Goal: Task Accomplishment & Management: Complete application form

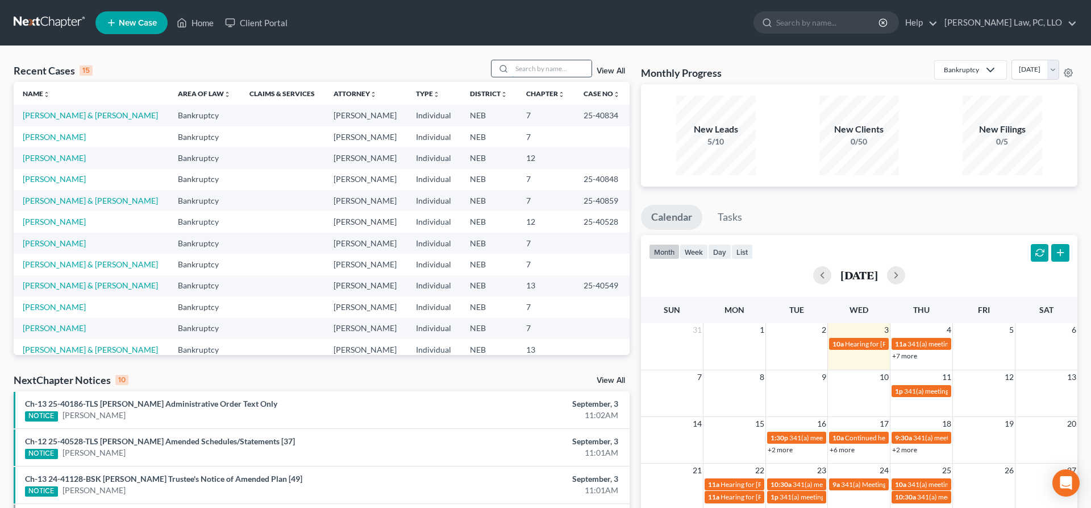
click at [529, 65] on input "search" at bounding box center [552, 68] width 80 height 16
type input "[PERSON_NAME]"
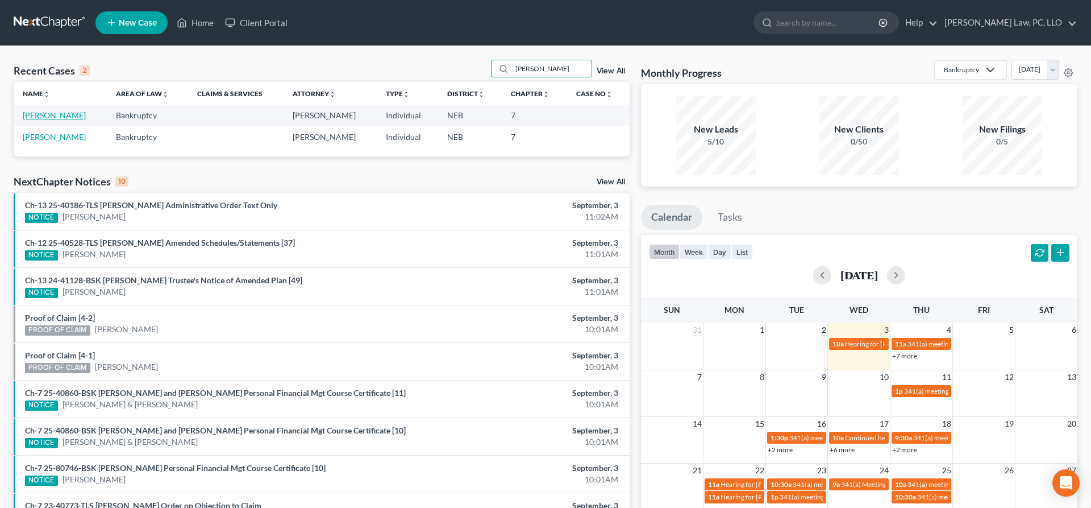
click at [76, 112] on link "[PERSON_NAME]" at bounding box center [54, 115] width 63 height 10
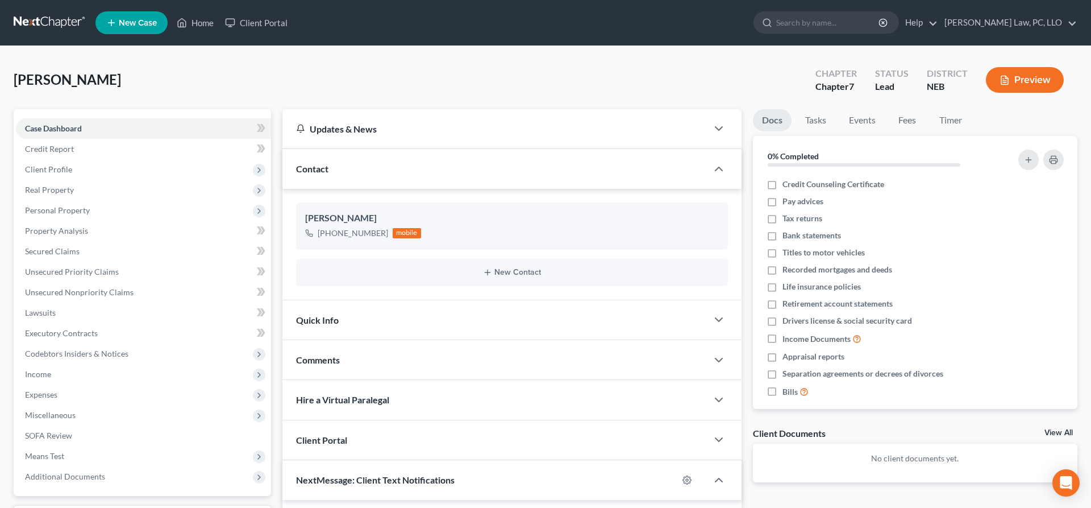
scroll to position [1124, 0]
click at [53, 230] on span "Property Analysis" at bounding box center [56, 231] width 63 height 10
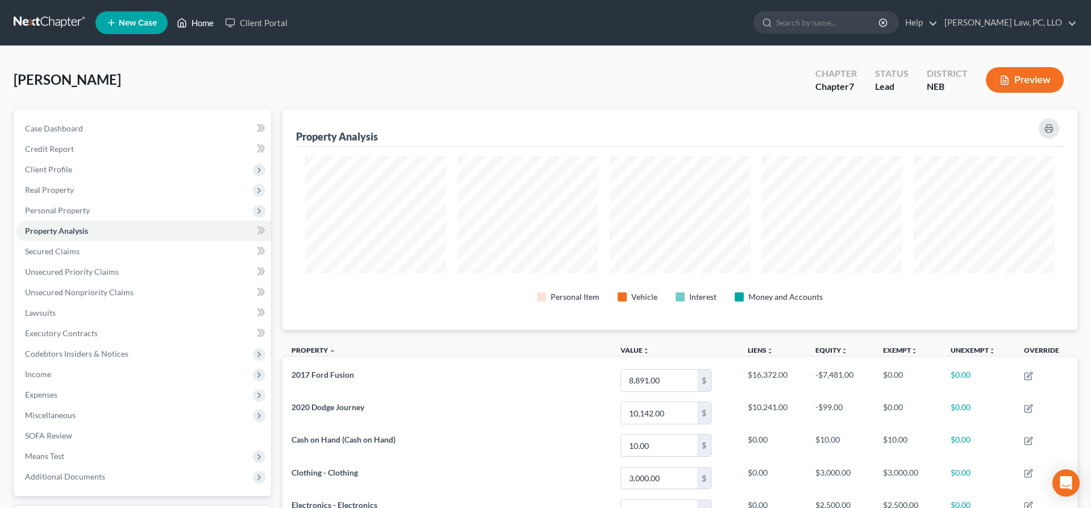
click at [183, 23] on icon at bounding box center [182, 23] width 10 height 14
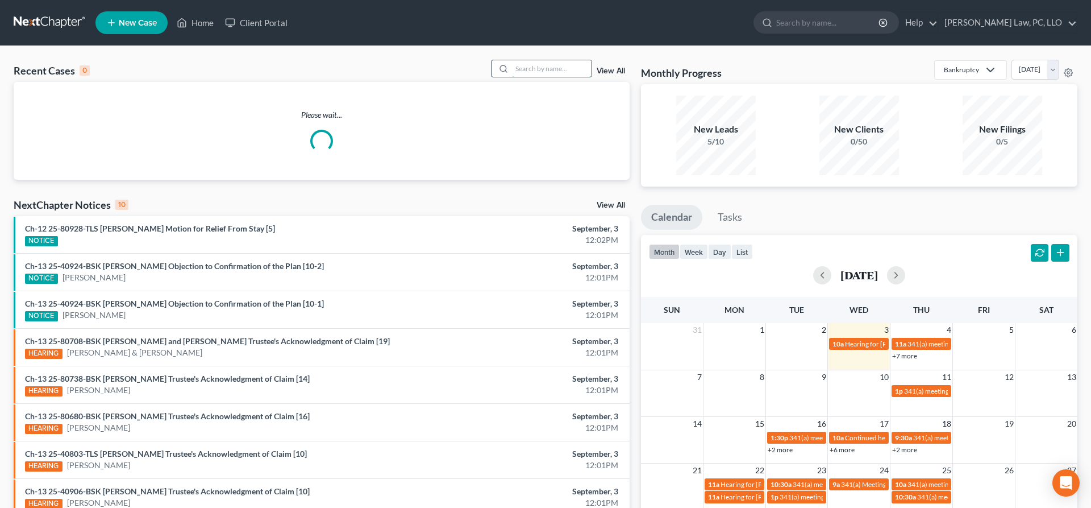
click at [538, 68] on input "search" at bounding box center [552, 68] width 80 height 16
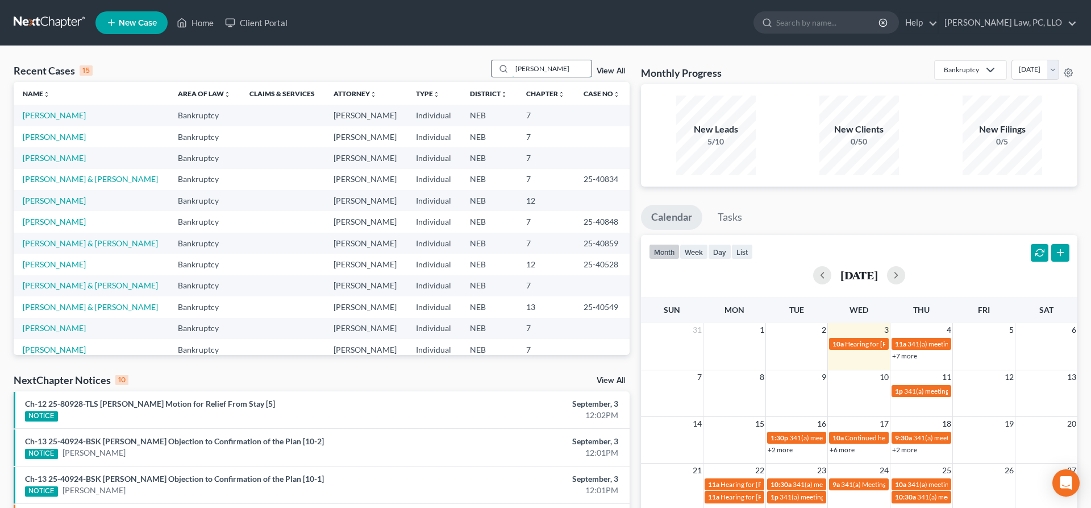
type input "[PERSON_NAME]"
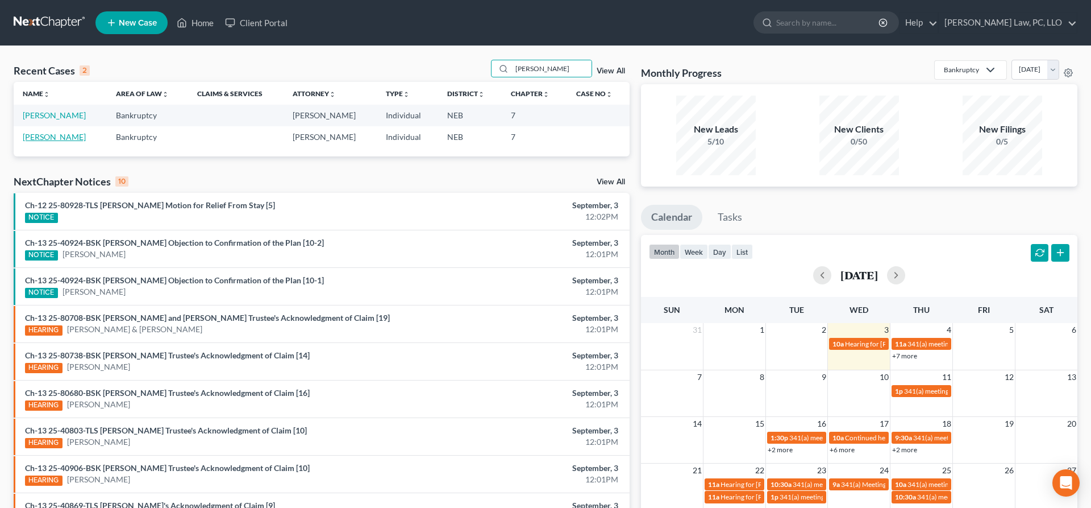
click at [55, 135] on link "[PERSON_NAME]" at bounding box center [54, 137] width 63 height 10
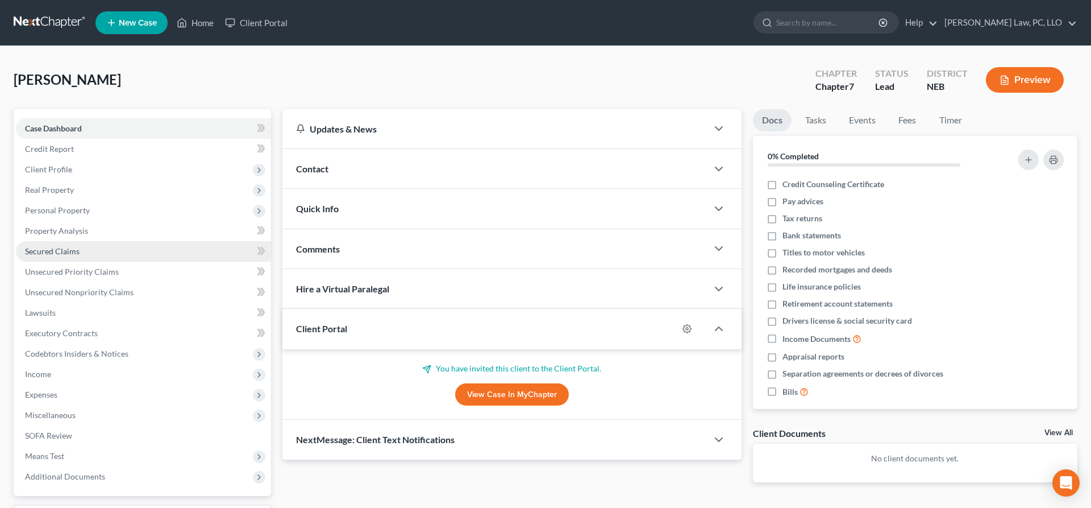
scroll to position [95, 0]
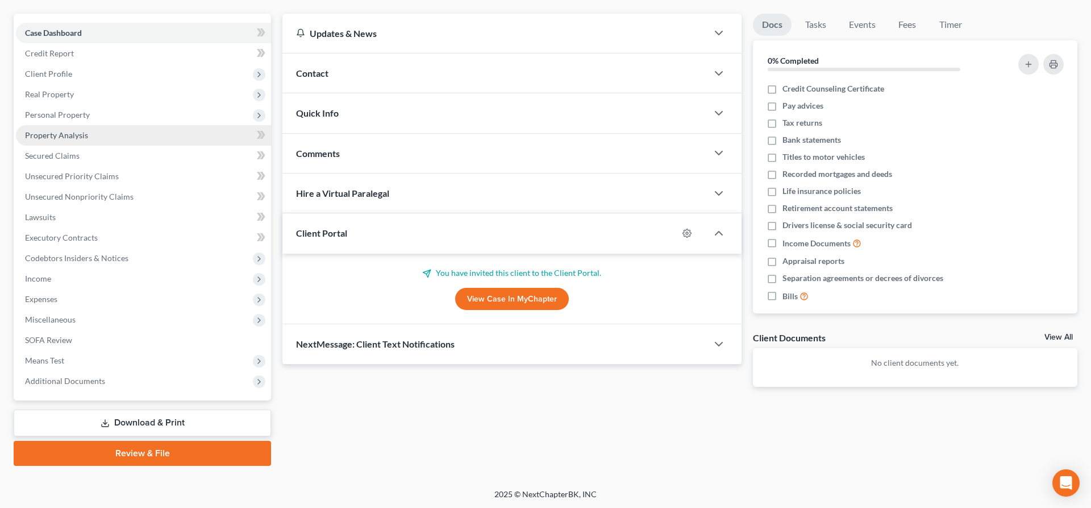
click at [102, 142] on link "Property Analysis" at bounding box center [143, 135] width 255 height 20
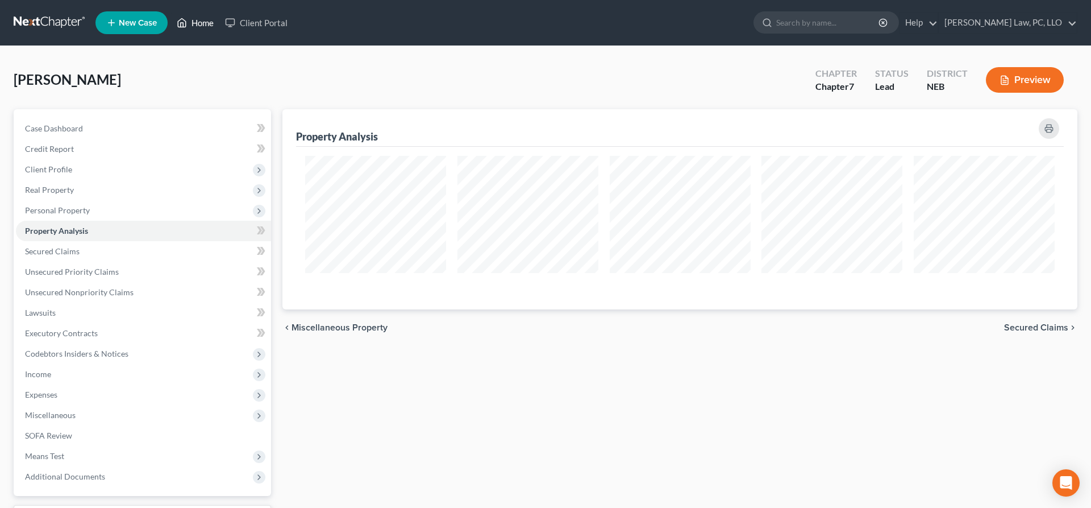
click at [180, 19] on icon at bounding box center [182, 23] width 10 height 14
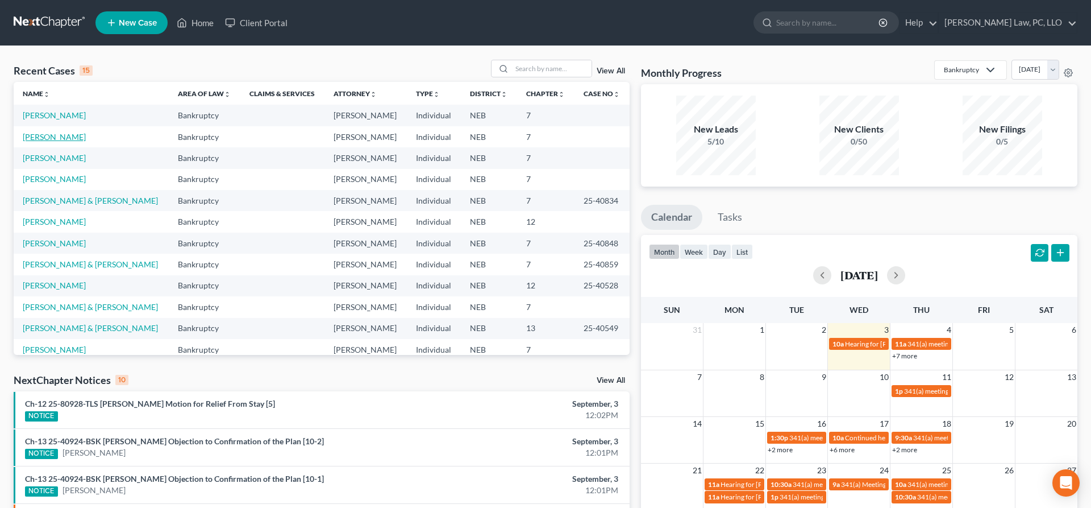
click at [55, 136] on link "[PERSON_NAME]" at bounding box center [54, 137] width 63 height 10
click at [57, 138] on link "[PERSON_NAME]" at bounding box center [54, 137] width 63 height 10
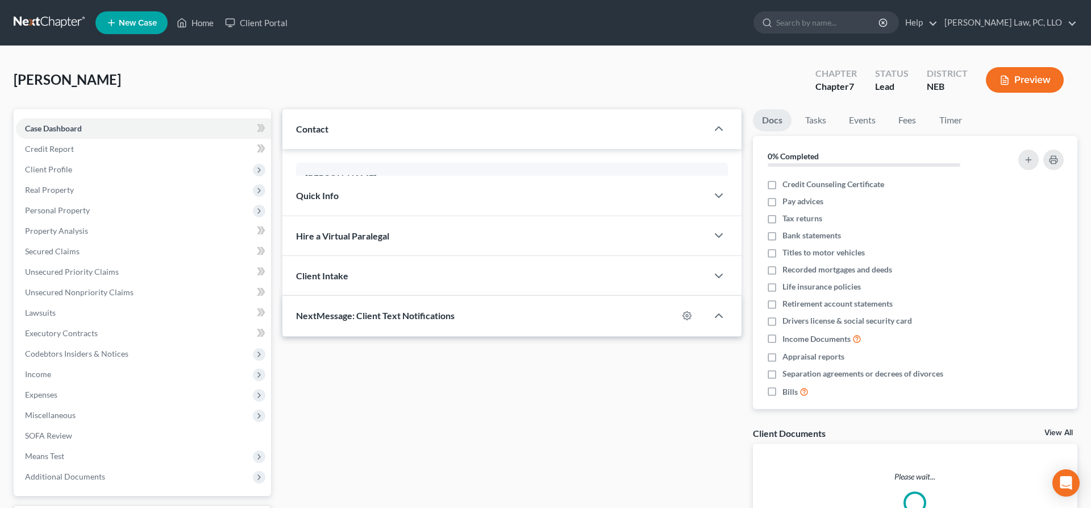
drag, startPoint x: 53, startPoint y: 134, endPoint x: 59, endPoint y: 109, distance: 25.6
click at [59, 109] on div "Case Dashboard Payments Invoices Payments Payments Credit Report Client Profile…" at bounding box center [142, 302] width 257 height 386
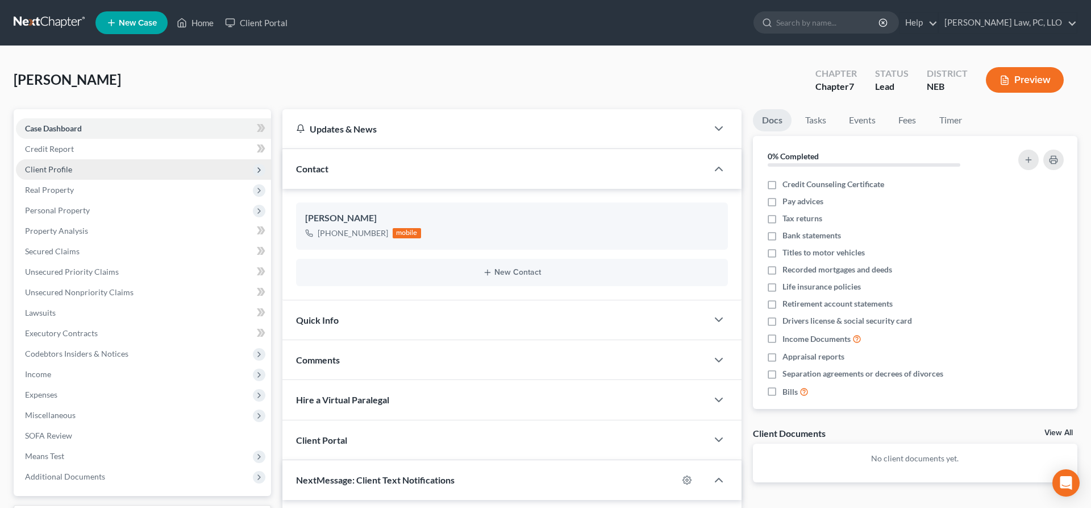
scroll to position [1124, 0]
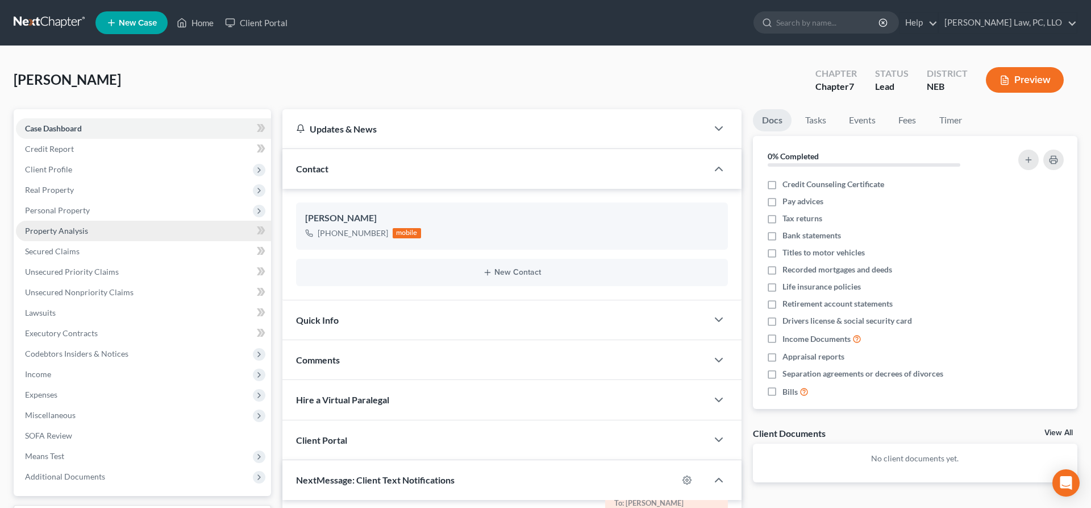
click at [73, 231] on span "Property Analysis" at bounding box center [56, 231] width 63 height 10
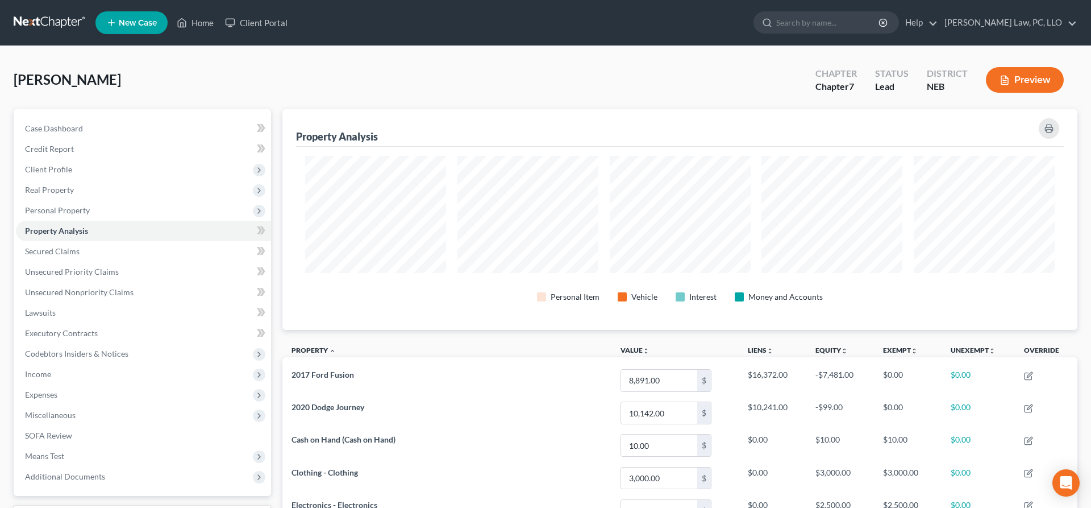
scroll to position [221, 795]
click at [199, 24] on link "Home" at bounding box center [195, 23] width 48 height 20
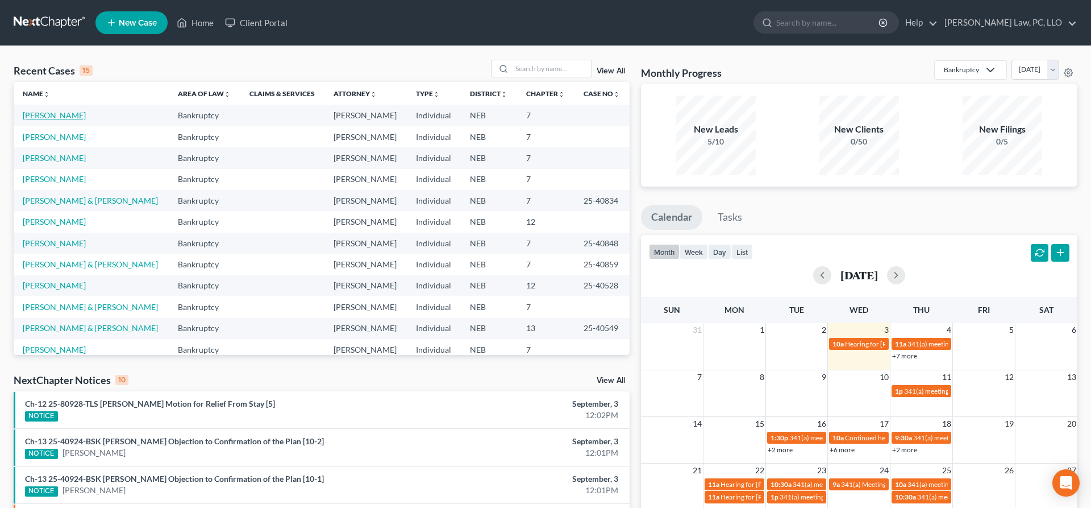
click at [73, 118] on link "[PERSON_NAME]" at bounding box center [54, 115] width 63 height 10
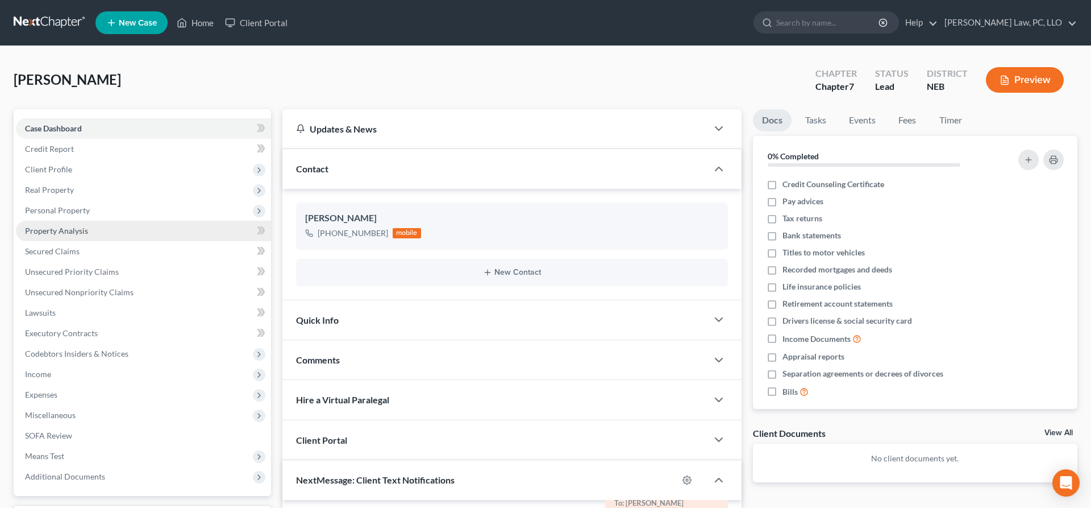
click at [69, 227] on span "Property Analysis" at bounding box center [56, 231] width 63 height 10
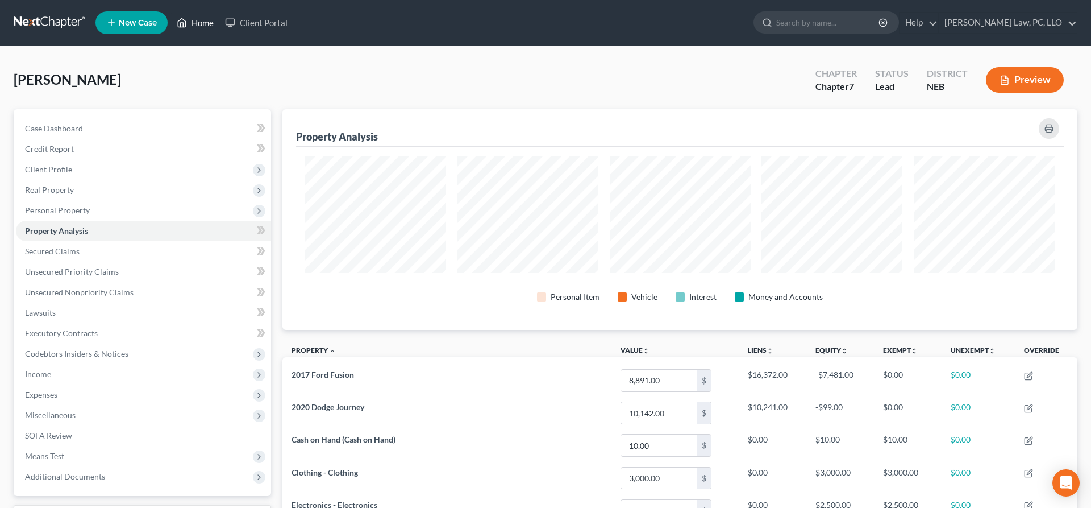
click at [192, 20] on link "Home" at bounding box center [195, 23] width 48 height 20
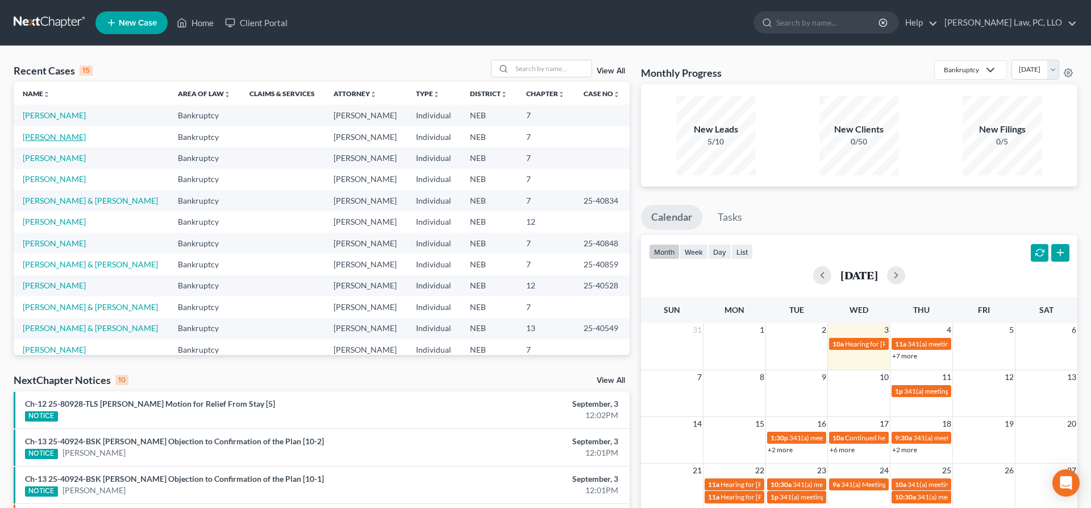
click at [73, 136] on link "[PERSON_NAME]" at bounding box center [54, 137] width 63 height 10
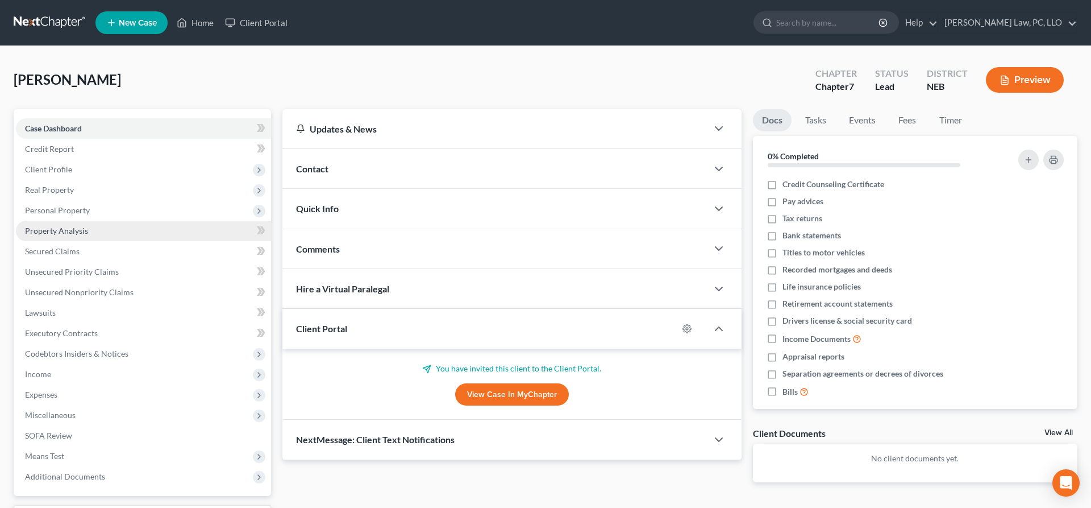
click at [79, 224] on link "Property Analysis" at bounding box center [143, 231] width 255 height 20
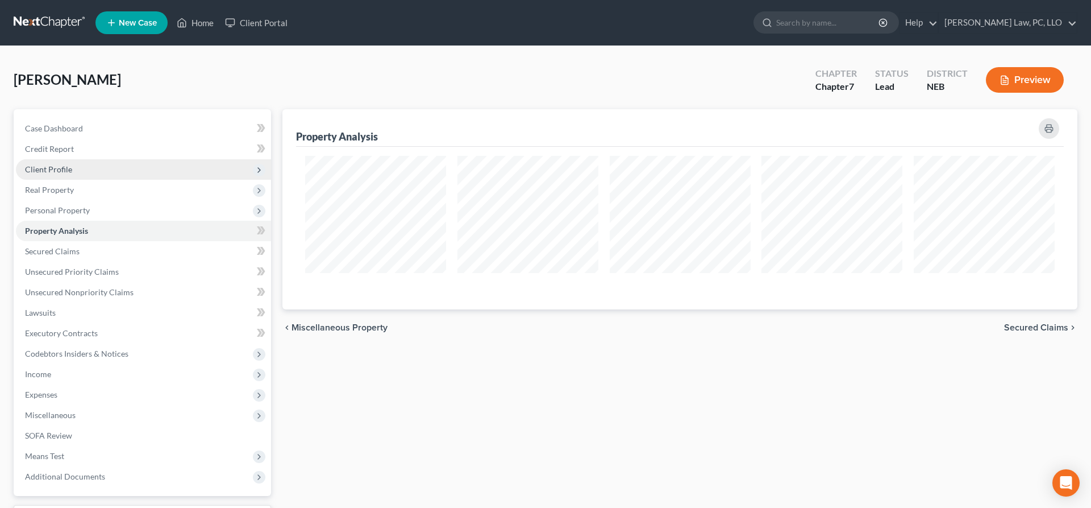
click at [72, 177] on span "Client Profile" at bounding box center [143, 169] width 255 height 20
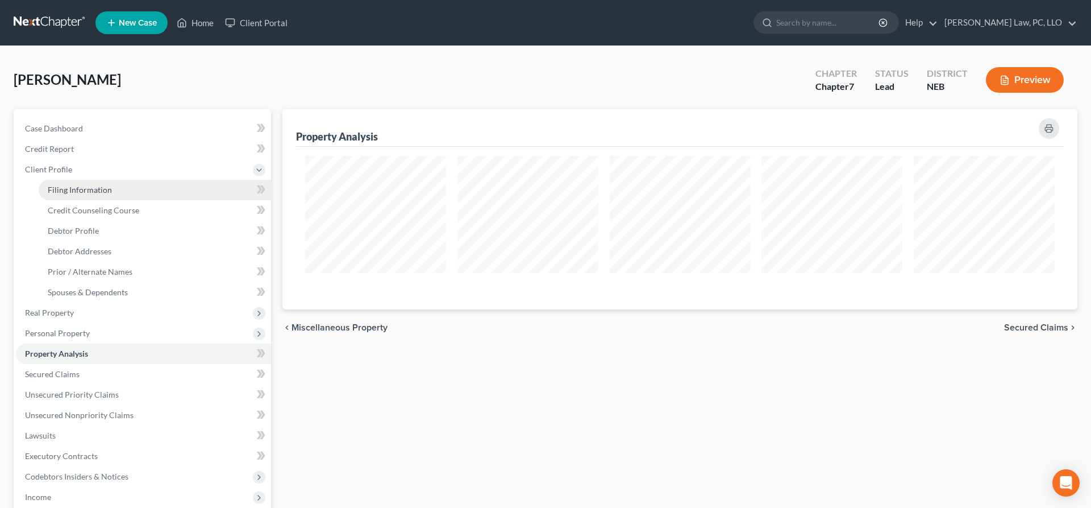
click at [94, 190] on span "Filing Information" at bounding box center [80, 190] width 64 height 10
select select "1"
select select "0"
select select "48"
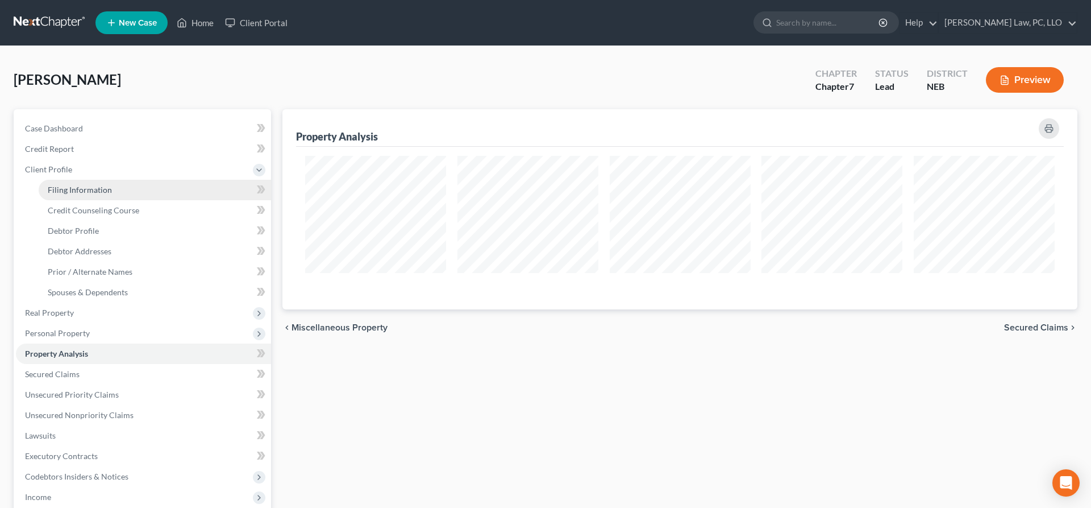
select select "0"
select select "30"
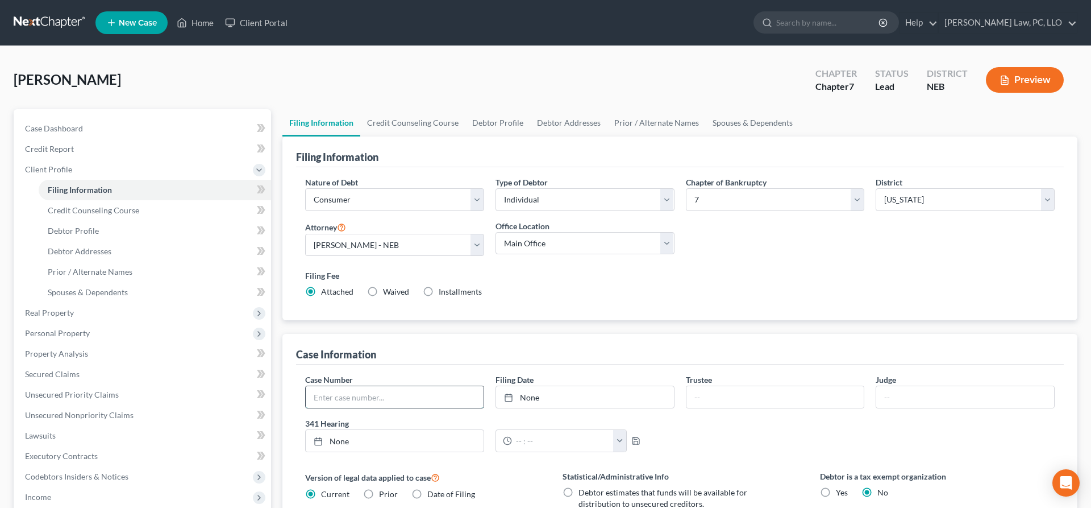
click at [381, 401] on input "text" at bounding box center [395, 397] width 178 height 22
type input "666"
click at [184, 22] on icon at bounding box center [182, 23] width 10 height 14
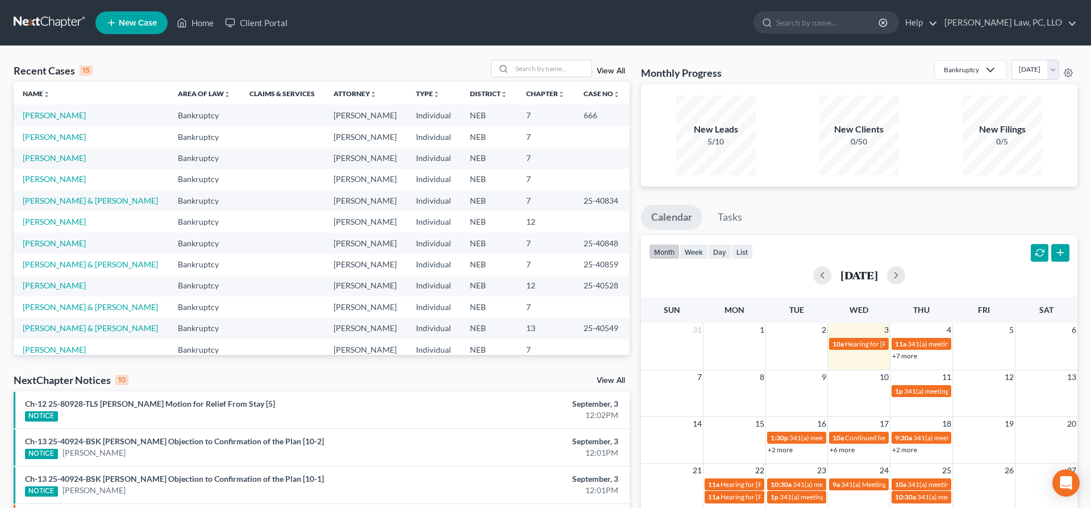
click at [597, 71] on link "View All" at bounding box center [611, 71] width 28 height 8
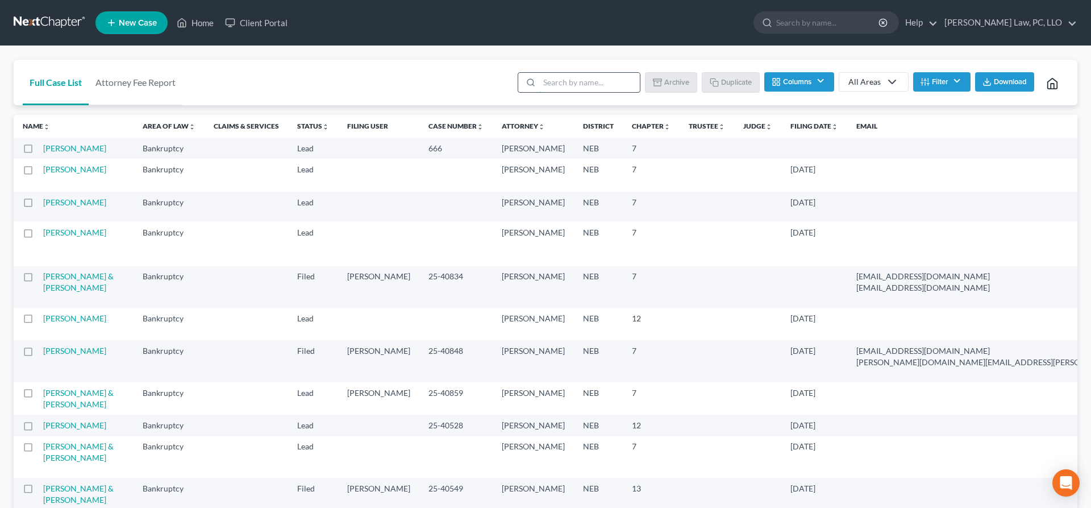
click at [600, 86] on input "search" at bounding box center [589, 82] width 101 height 19
type input "[PERSON_NAME]"
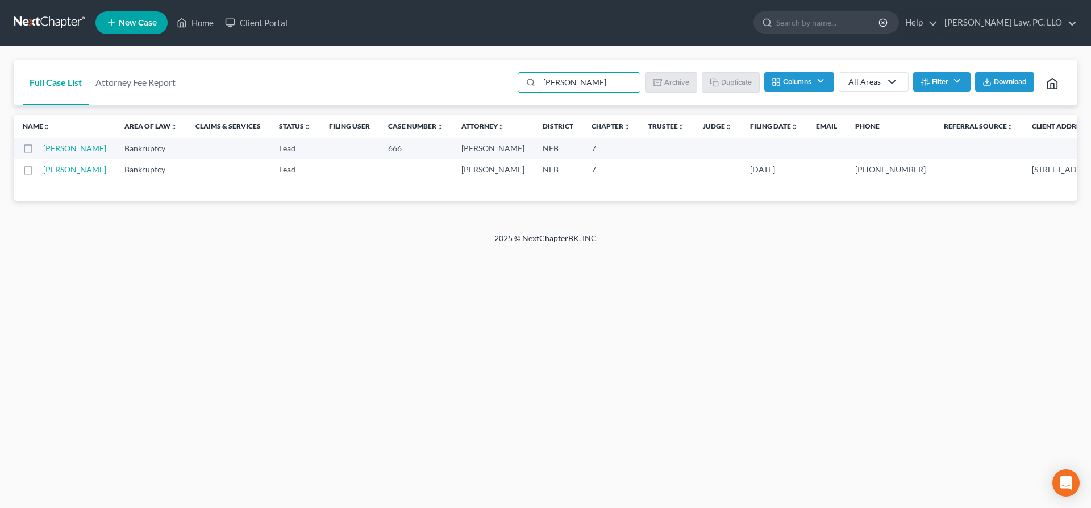
click at [39, 151] on label at bounding box center [39, 151] width 0 height 0
click at [43, 150] on input "checkbox" at bounding box center [46, 146] width 7 height 7
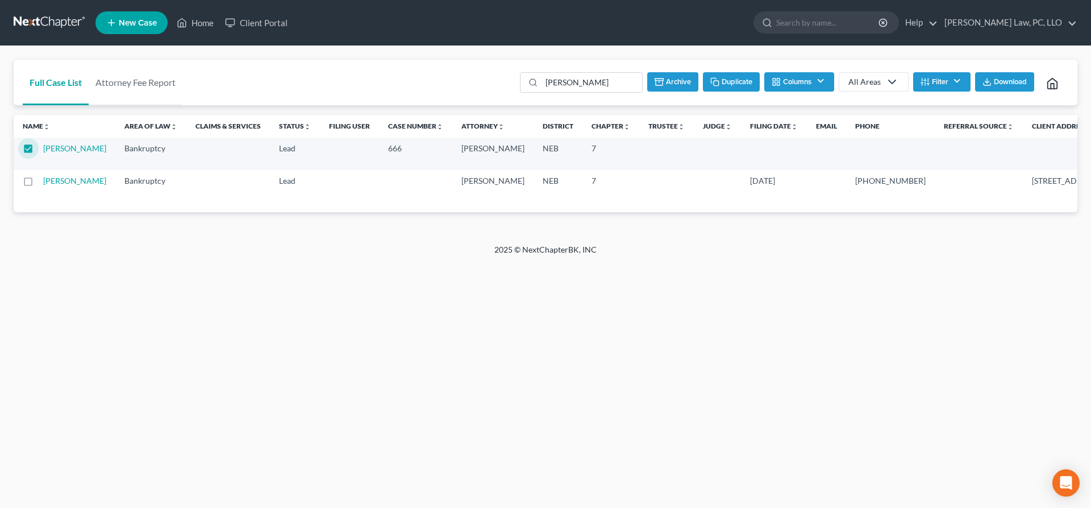
click at [673, 84] on button "Archive" at bounding box center [672, 81] width 51 height 19
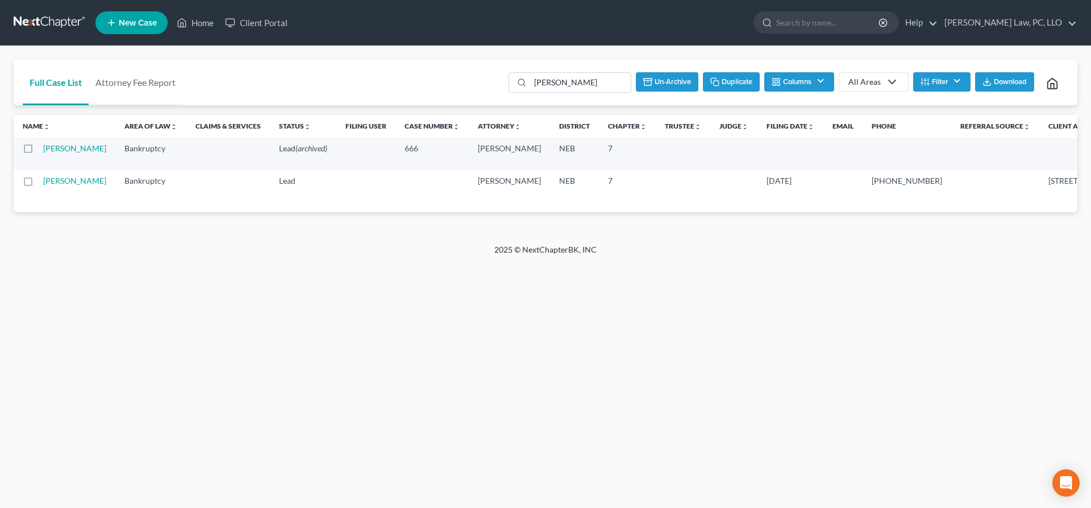
checkbox input "false"
click at [183, 24] on icon at bounding box center [182, 23] width 10 height 14
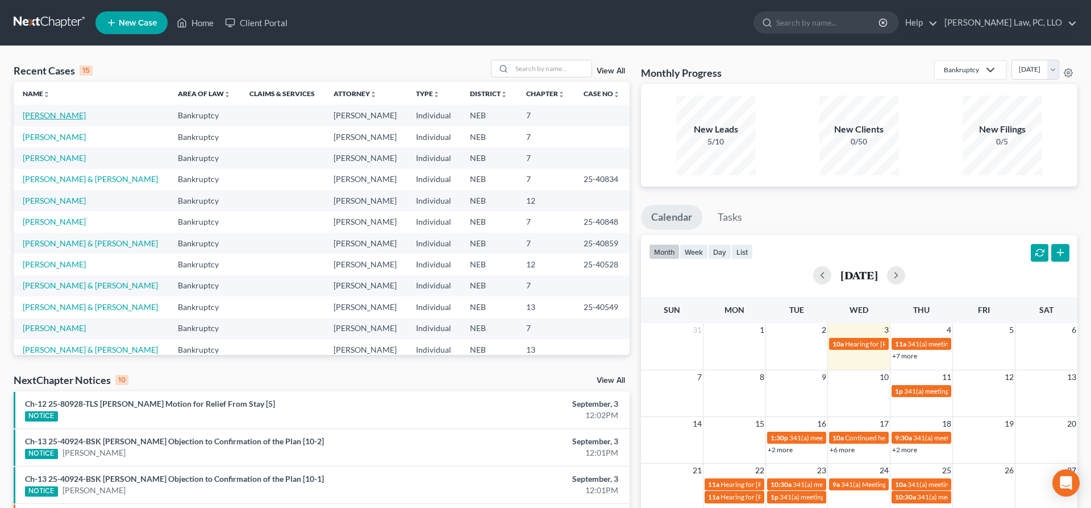
click at [55, 113] on link "[PERSON_NAME]" at bounding box center [54, 115] width 63 height 10
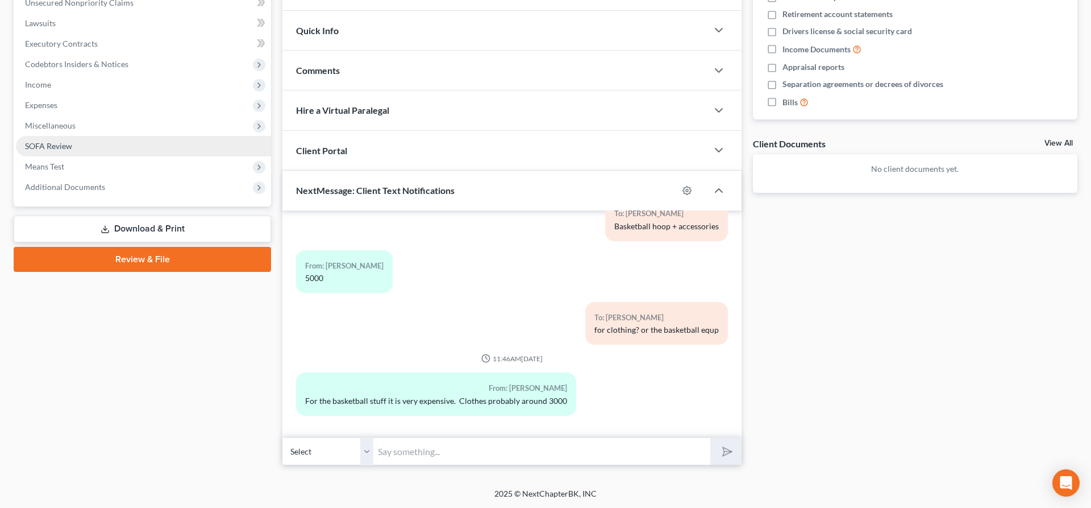
click at [65, 142] on span "SOFA Review" at bounding box center [48, 146] width 47 height 10
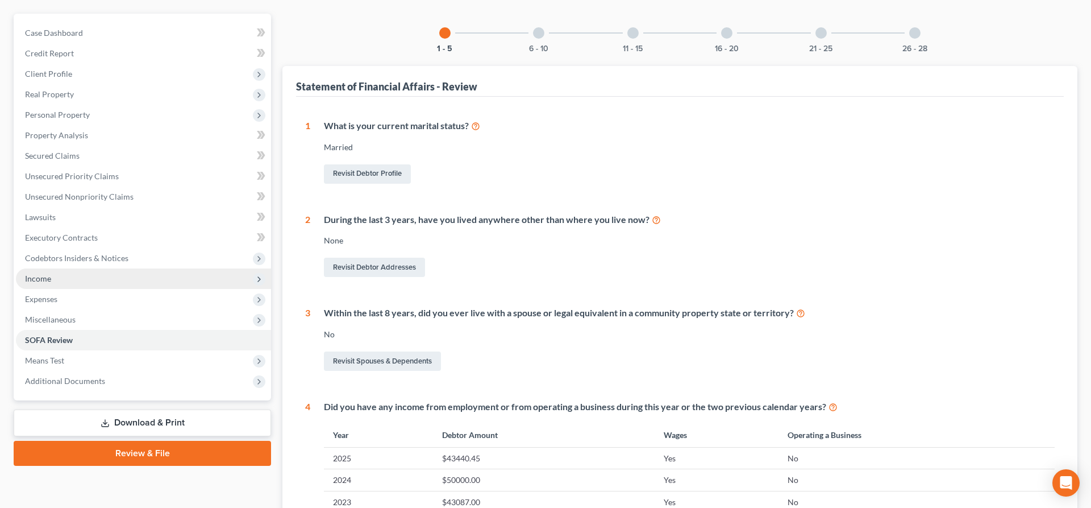
click at [36, 276] on span "Income" at bounding box center [38, 278] width 26 height 10
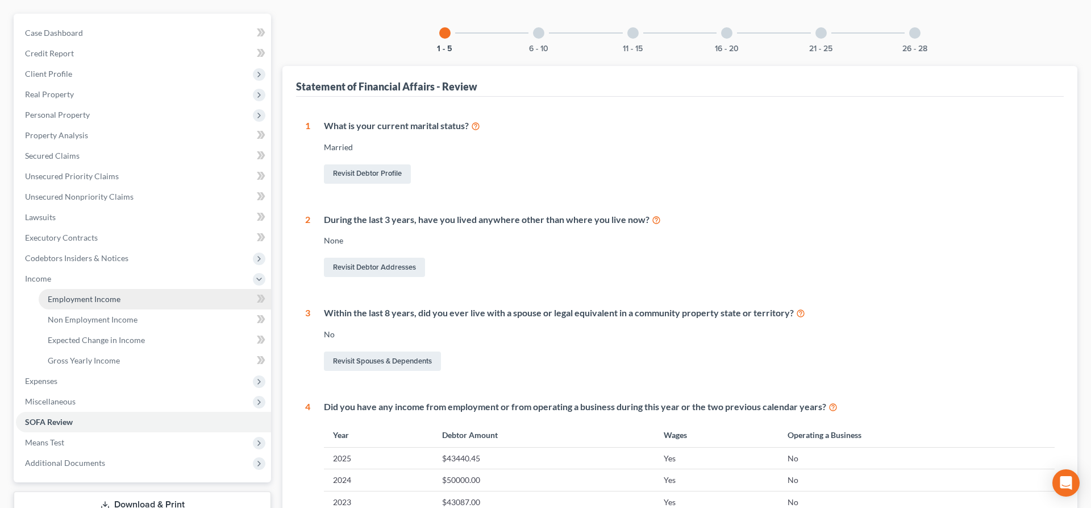
click at [64, 290] on link "Employment Income" at bounding box center [155, 299] width 232 height 20
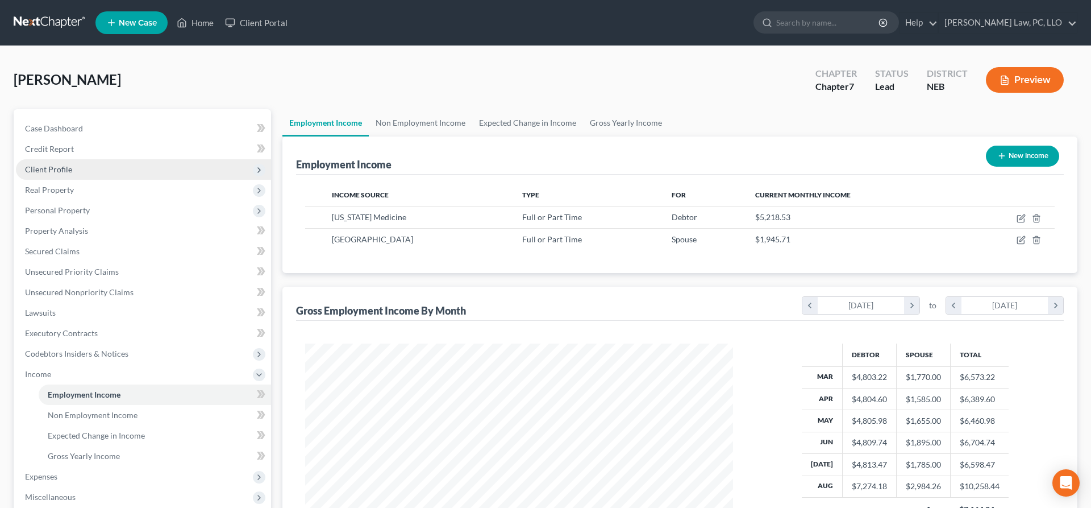
click at [109, 170] on span "Client Profile" at bounding box center [143, 169] width 255 height 20
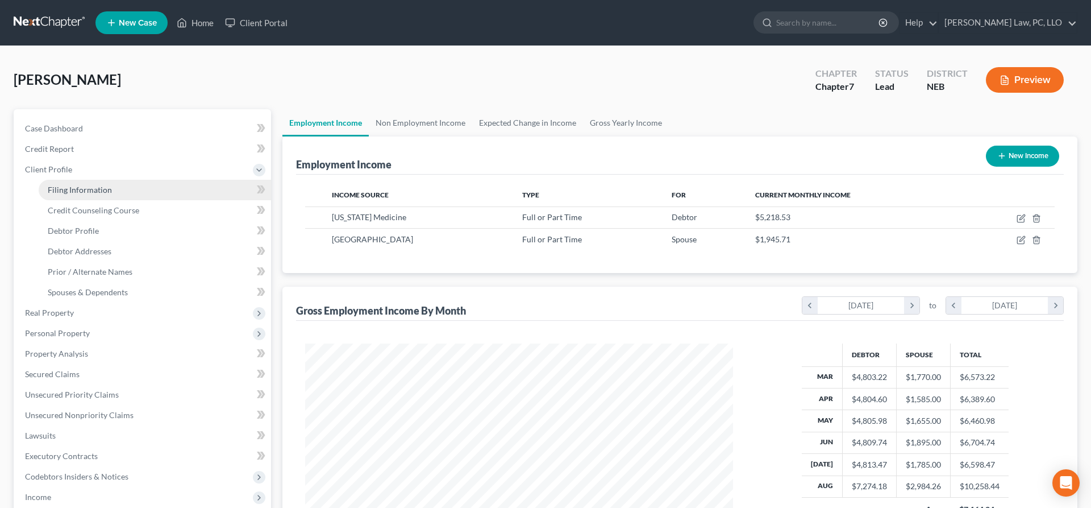
click at [118, 190] on link "Filing Information" at bounding box center [155, 190] width 232 height 20
select select "1"
select select "0"
select select "48"
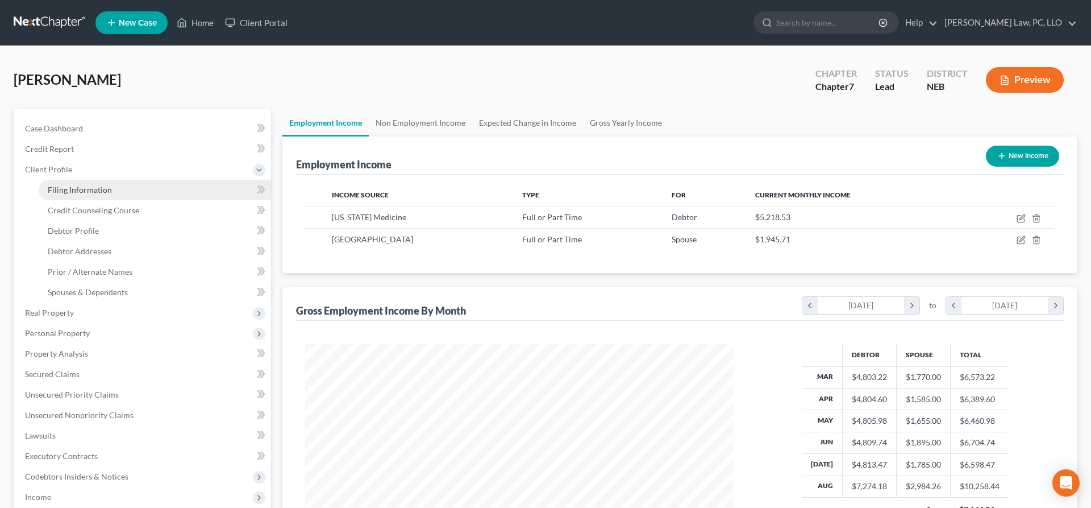
select select "0"
select select "30"
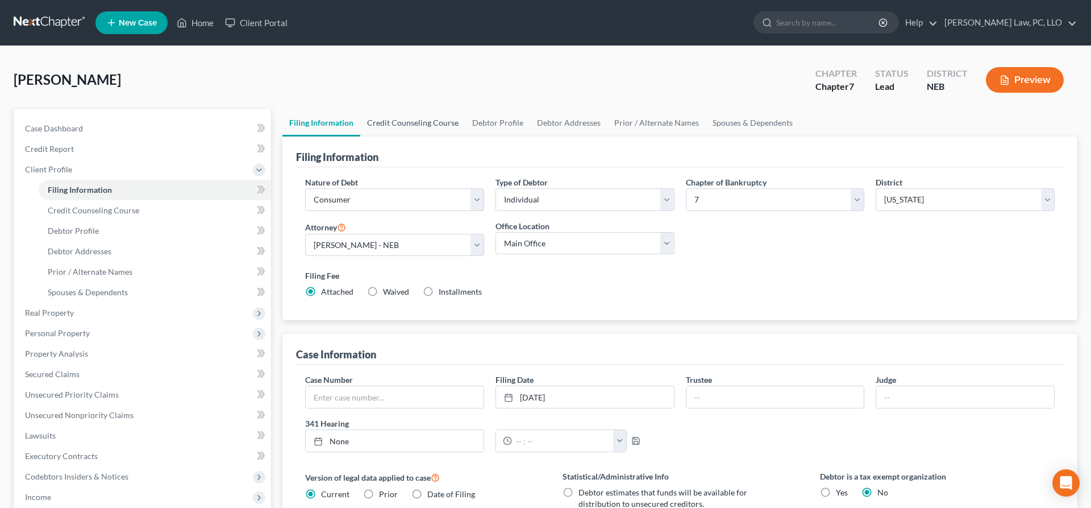
click at [401, 131] on link "Credit Counseling Course" at bounding box center [412, 122] width 105 height 27
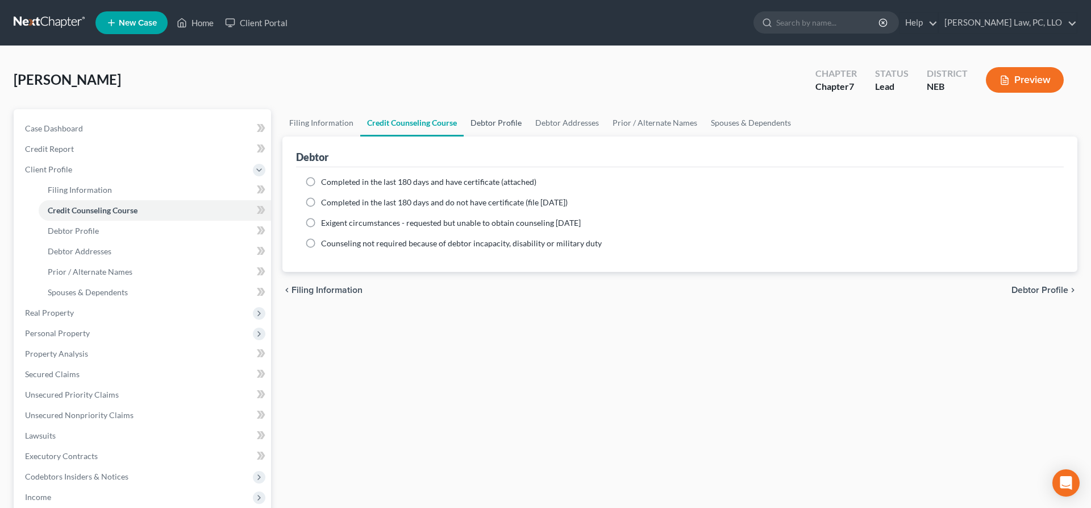
click at [505, 126] on link "Debtor Profile" at bounding box center [496, 122] width 65 height 27
select select "1"
select select "4"
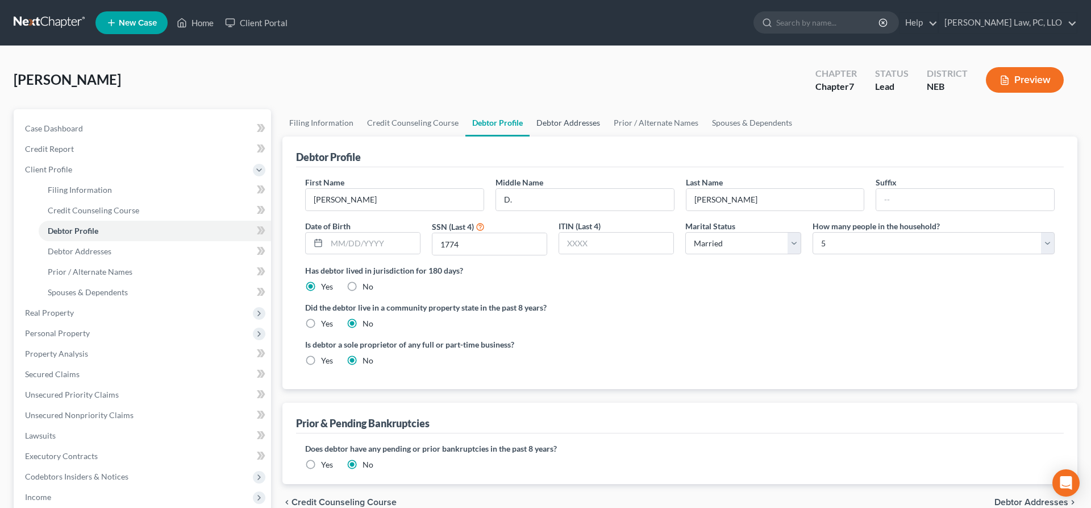
click at [567, 119] on link "Debtor Addresses" at bounding box center [568, 122] width 77 height 27
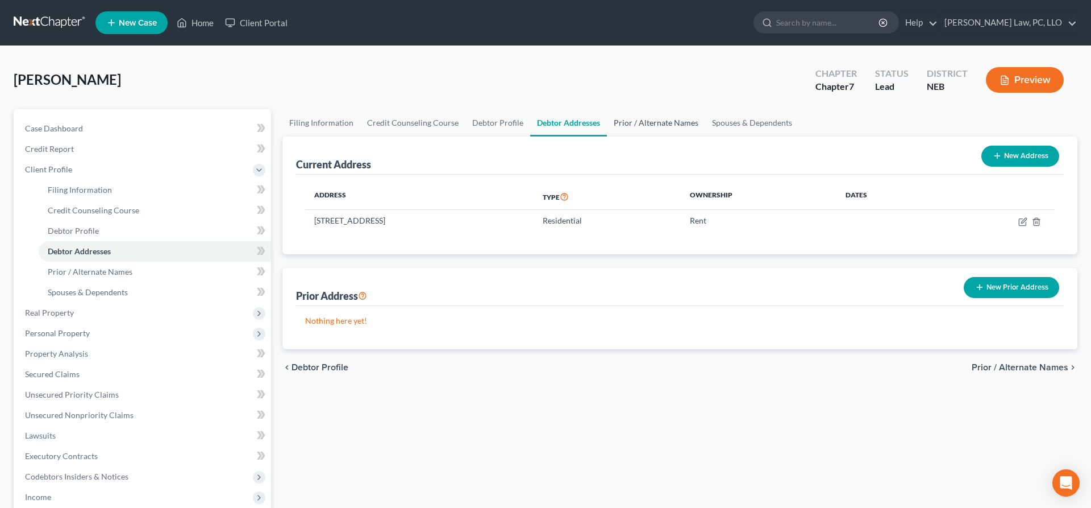
click at [647, 120] on link "Prior / Alternate Names" at bounding box center [656, 122] width 98 height 27
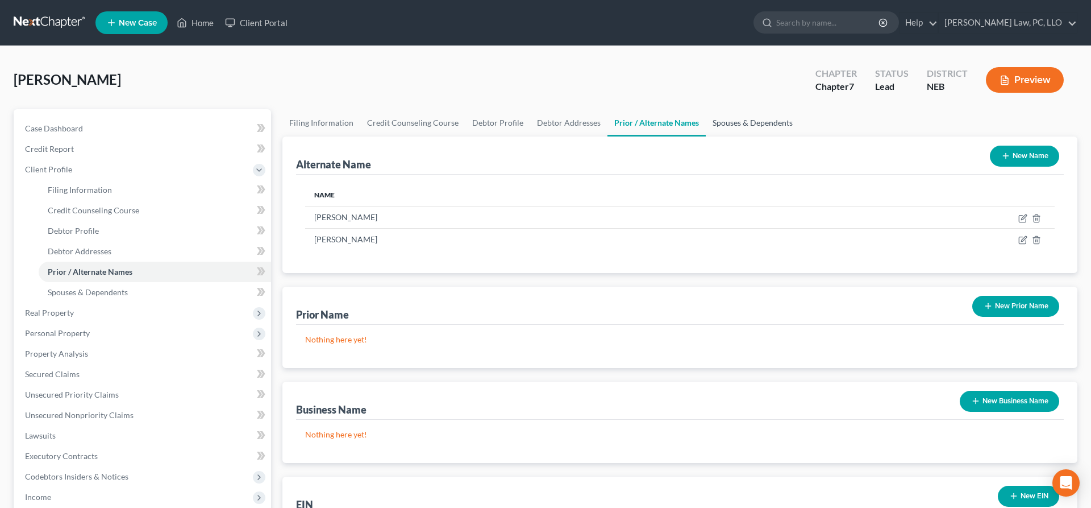
click at [729, 124] on link "Spouses & Dependents" at bounding box center [753, 122] width 94 height 27
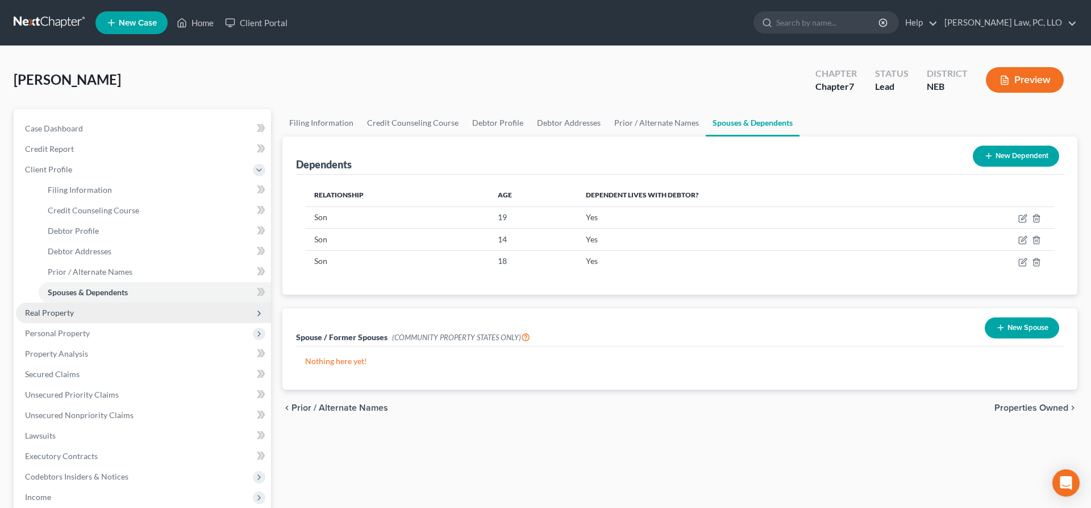
click at [95, 306] on span "Real Property" at bounding box center [143, 312] width 255 height 20
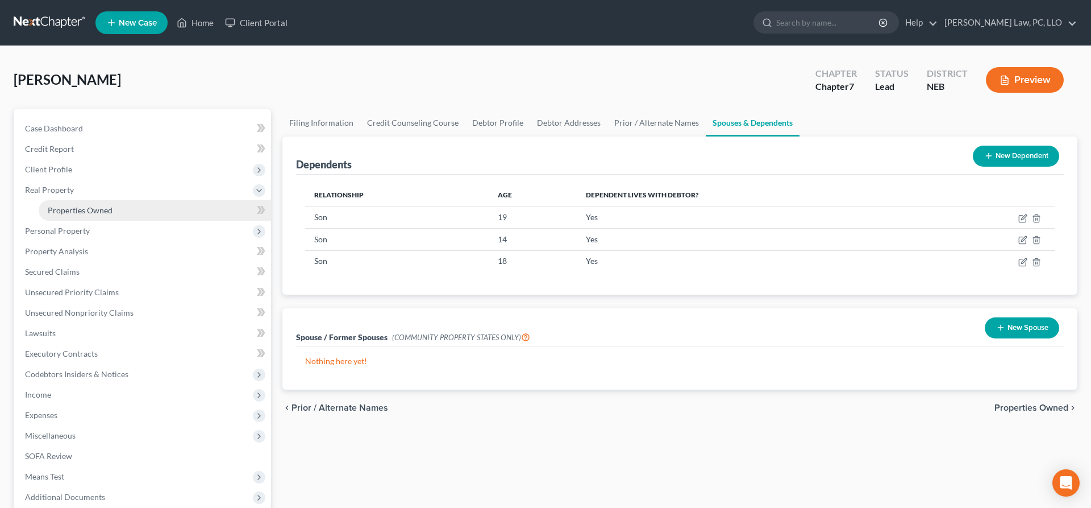
click at [117, 204] on link "Properties Owned" at bounding box center [155, 210] width 232 height 20
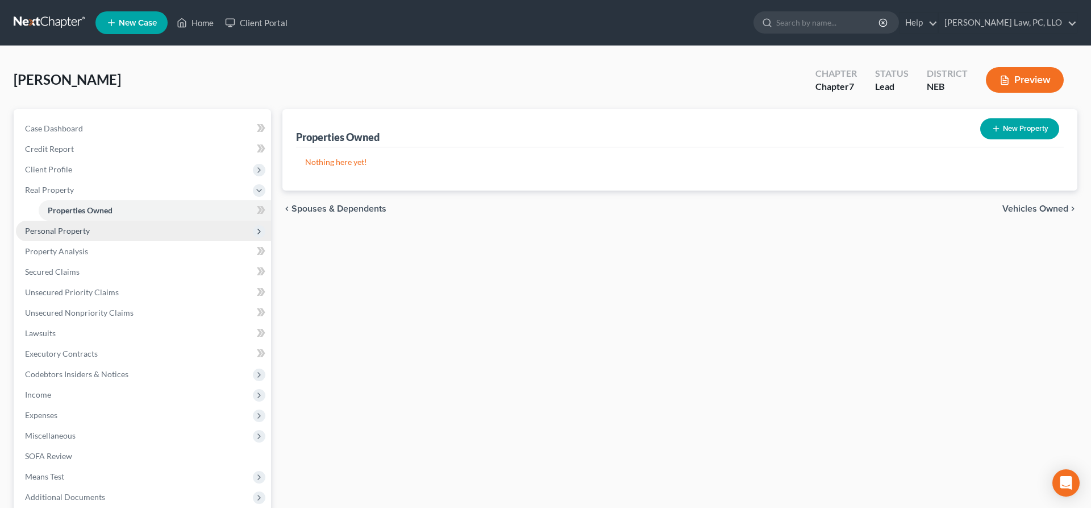
click at [38, 234] on span "Personal Property" at bounding box center [57, 231] width 65 height 10
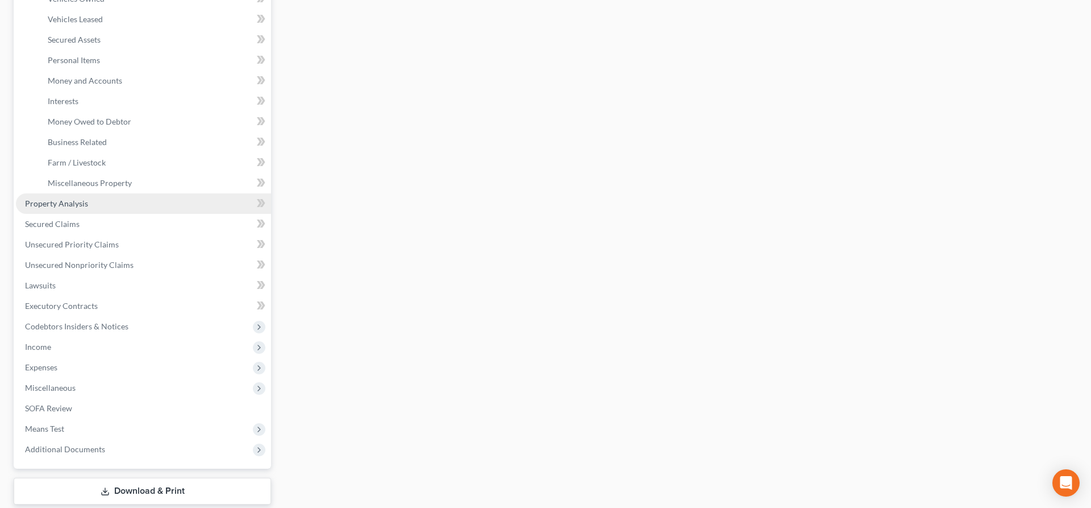
click at [94, 209] on link "Property Analysis" at bounding box center [143, 203] width 255 height 20
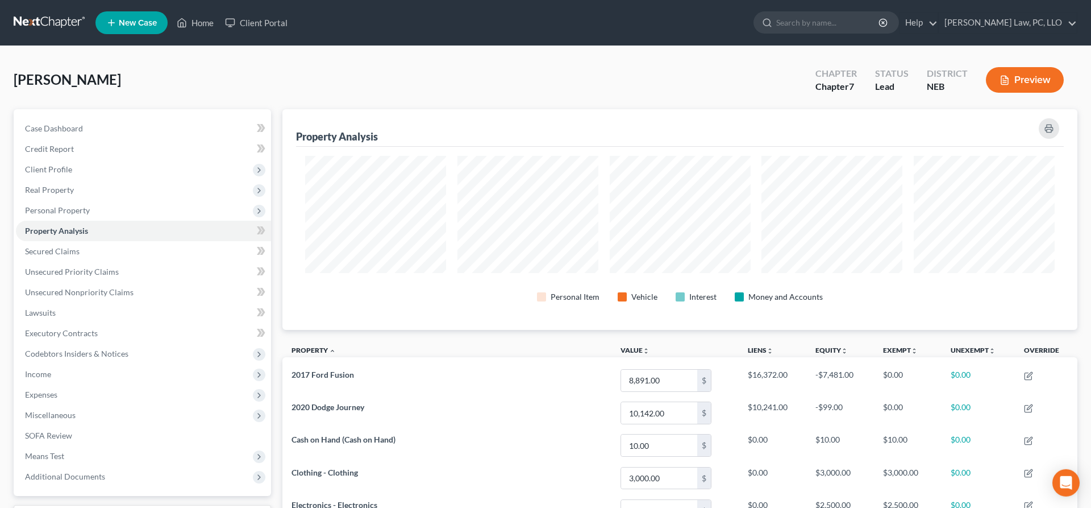
scroll to position [221, 795]
click at [102, 255] on link "Secured Claims" at bounding box center [143, 251] width 255 height 20
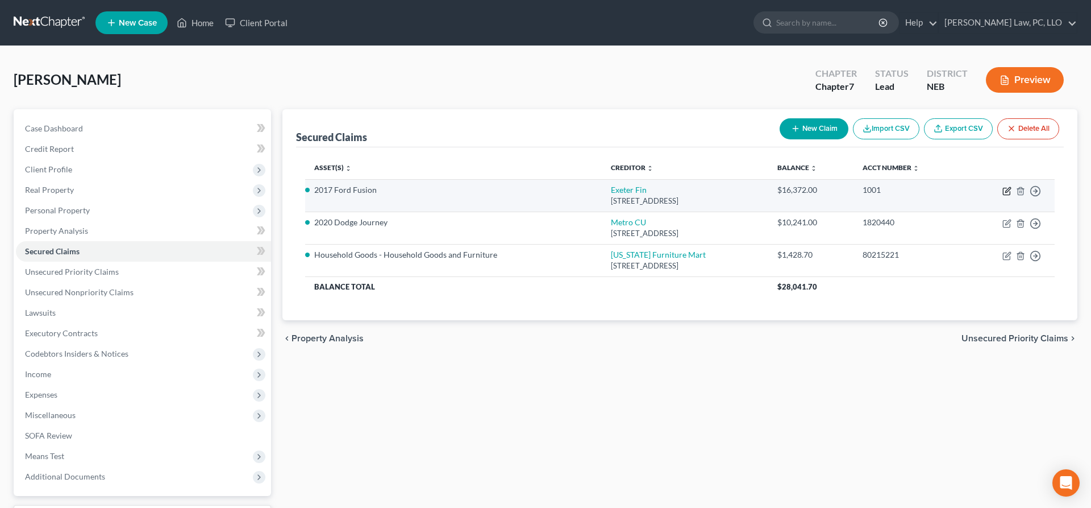
click at [1008, 190] on icon "button" at bounding box center [1007, 190] width 9 height 9
select select "45"
select select "2"
select select "0"
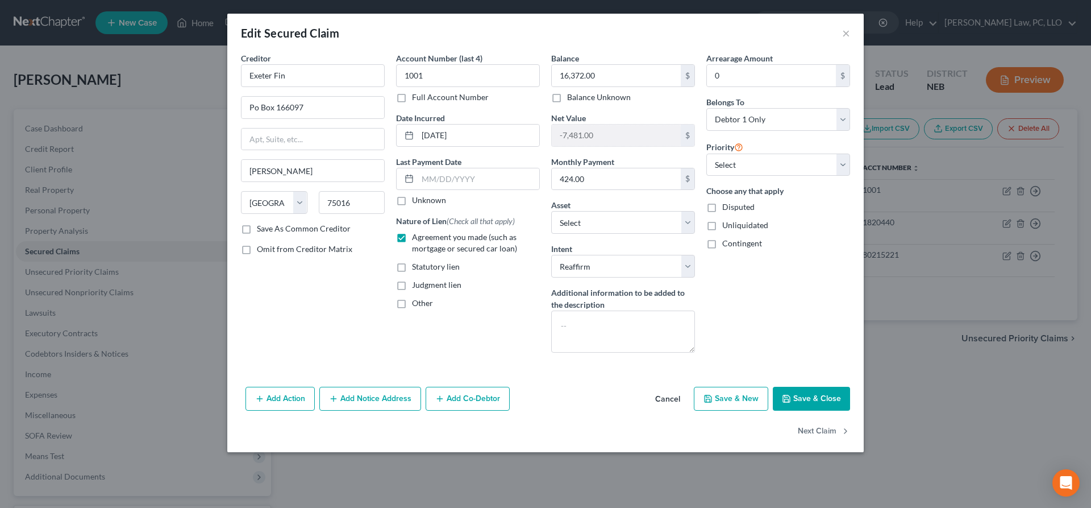
click at [668, 396] on button "Cancel" at bounding box center [667, 399] width 43 height 23
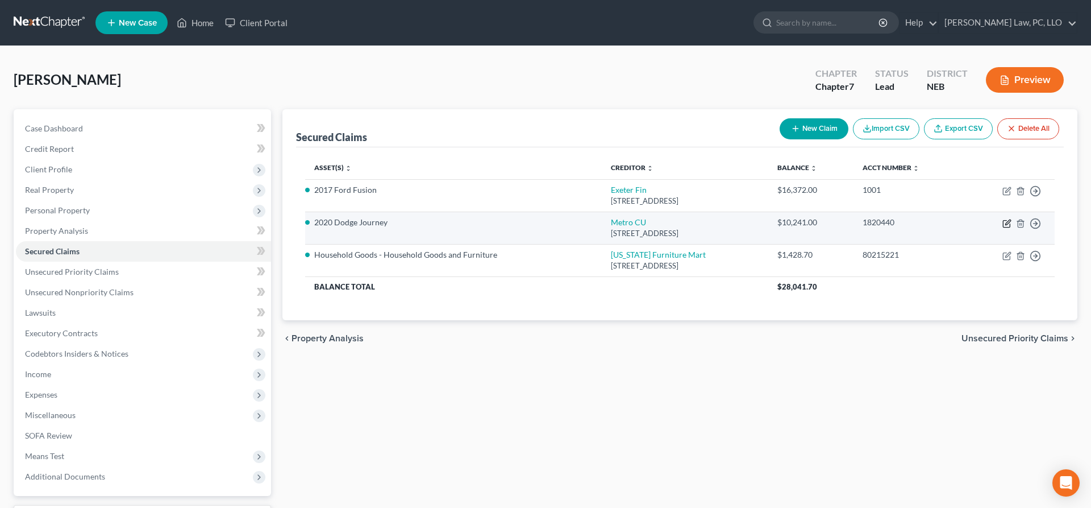
click at [1008, 221] on icon "button" at bounding box center [1007, 223] width 9 height 9
select select "30"
select select "3"
select select "2"
select select "0"
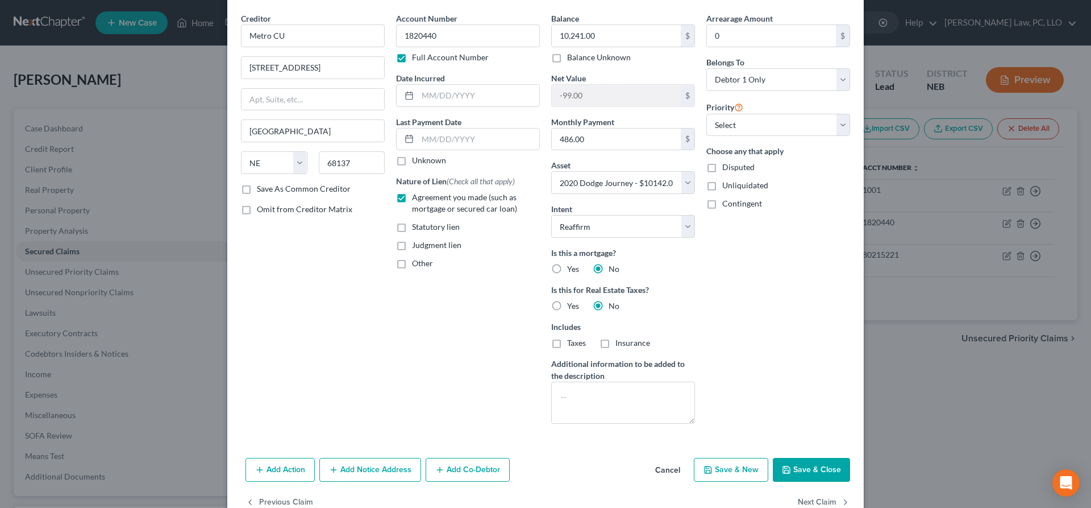
scroll to position [69, 0]
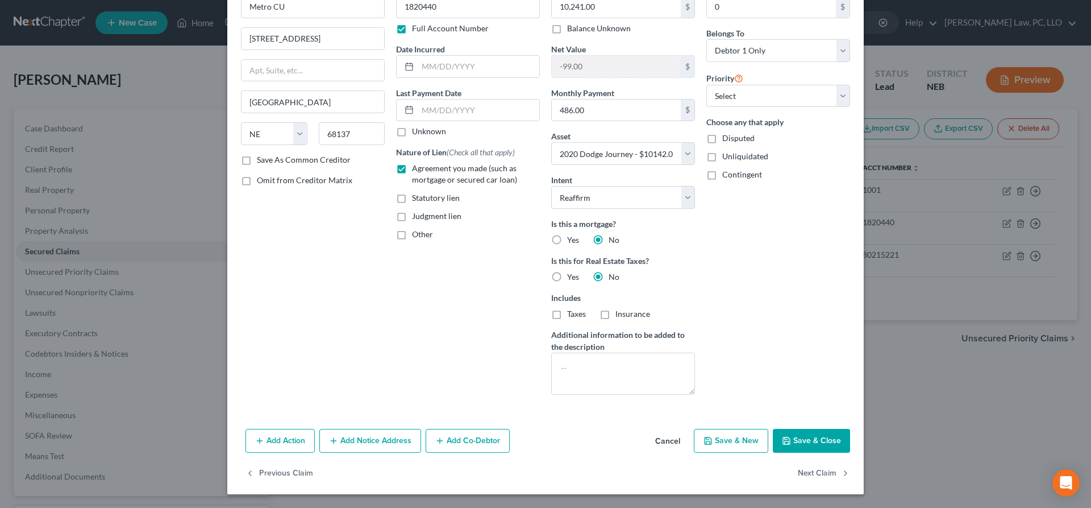
click at [671, 436] on button "Cancel" at bounding box center [667, 441] width 43 height 23
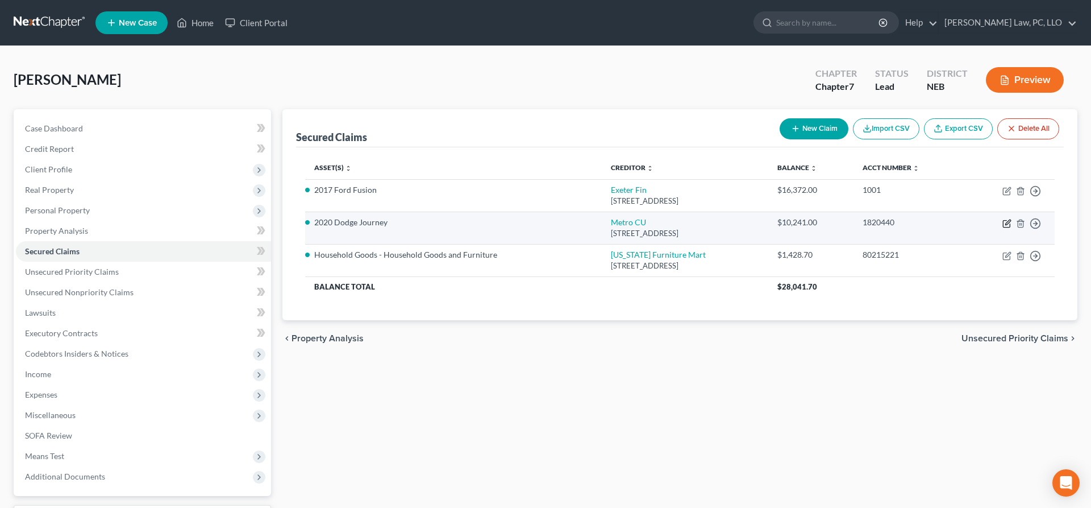
click at [1005, 221] on icon "button" at bounding box center [1006, 224] width 7 height 7
select select "30"
select select "3"
select select "2"
select select "0"
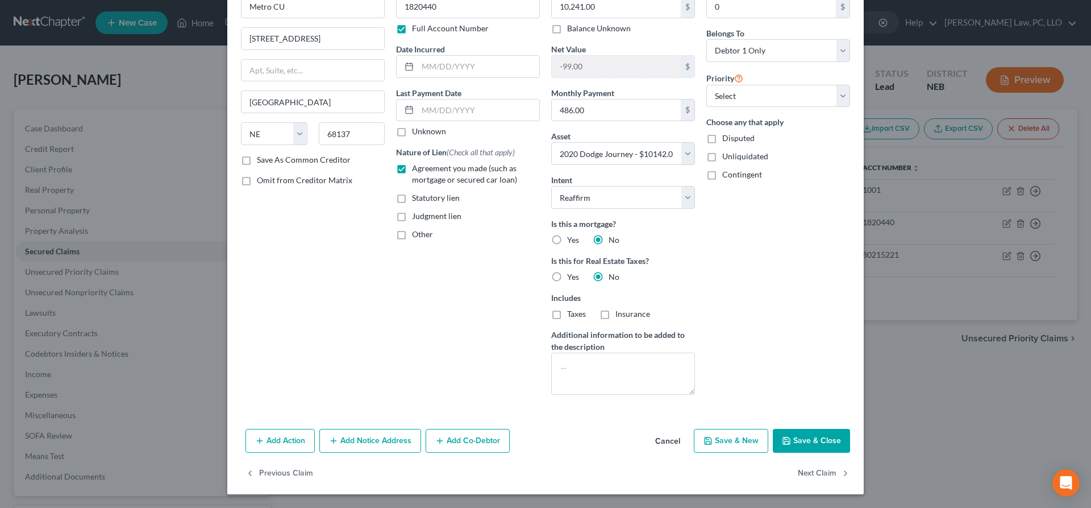
click at [677, 439] on button "Cancel" at bounding box center [667, 441] width 43 height 23
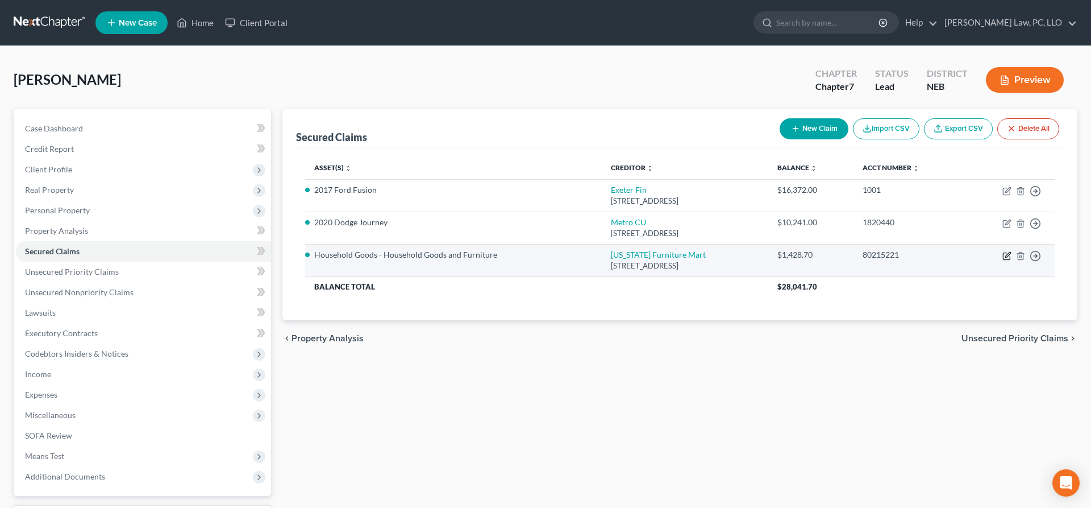
click at [1008, 255] on icon "button" at bounding box center [1007, 255] width 9 height 9
select select "30"
select select "2"
select select "0"
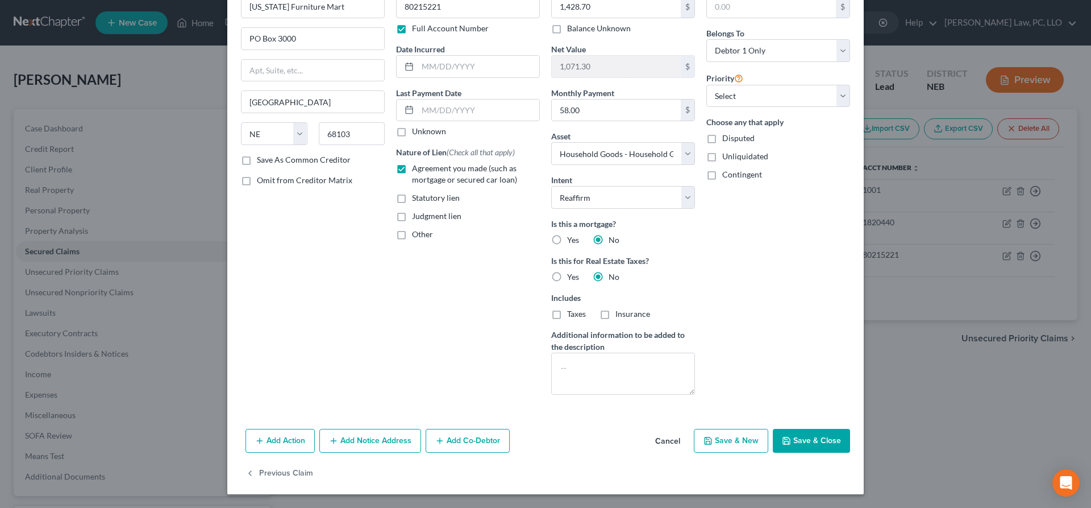
click at [672, 443] on button "Cancel" at bounding box center [667, 441] width 43 height 23
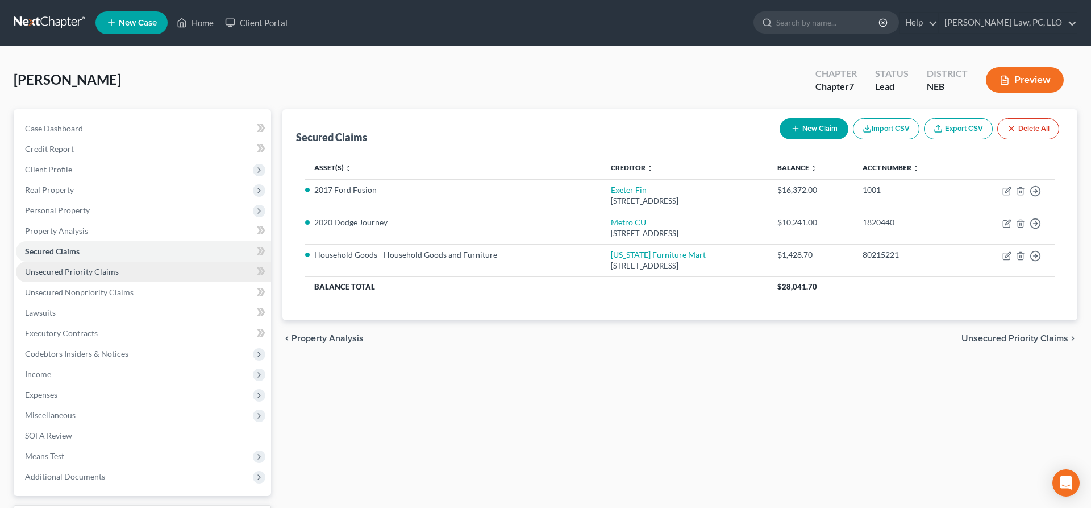
click at [78, 271] on span "Unsecured Priority Claims" at bounding box center [72, 272] width 94 height 10
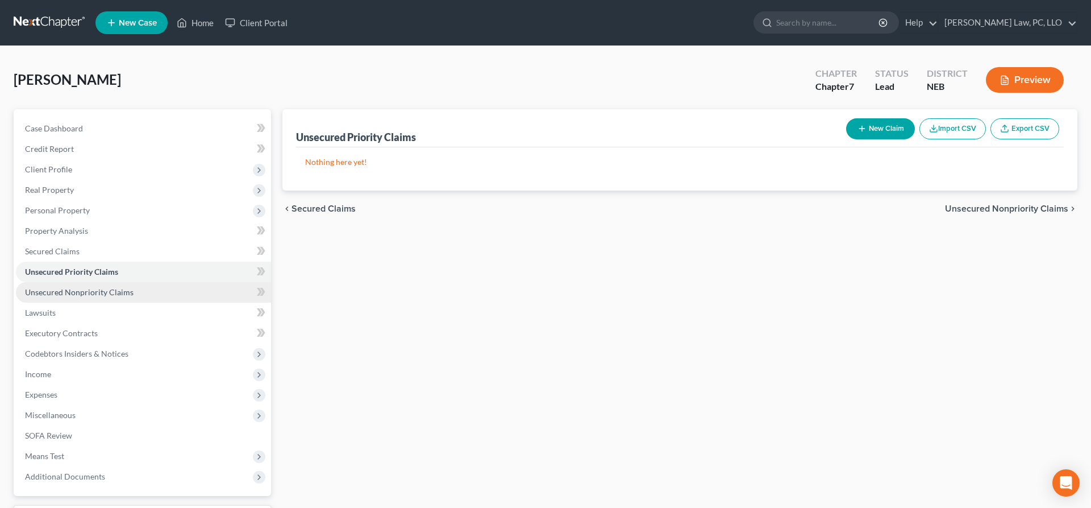
click at [81, 288] on span "Unsecured Nonpriority Claims" at bounding box center [79, 292] width 109 height 10
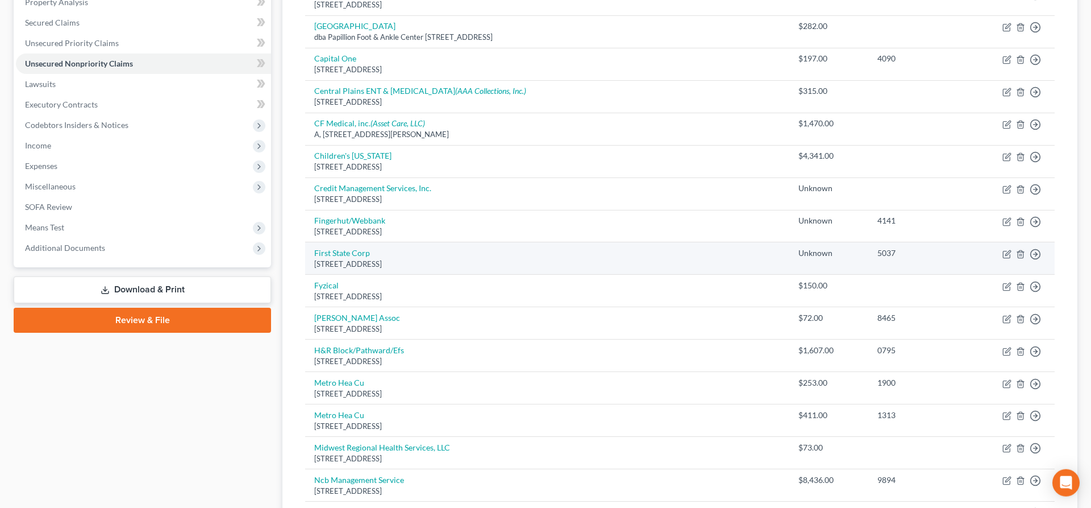
scroll to position [212, 0]
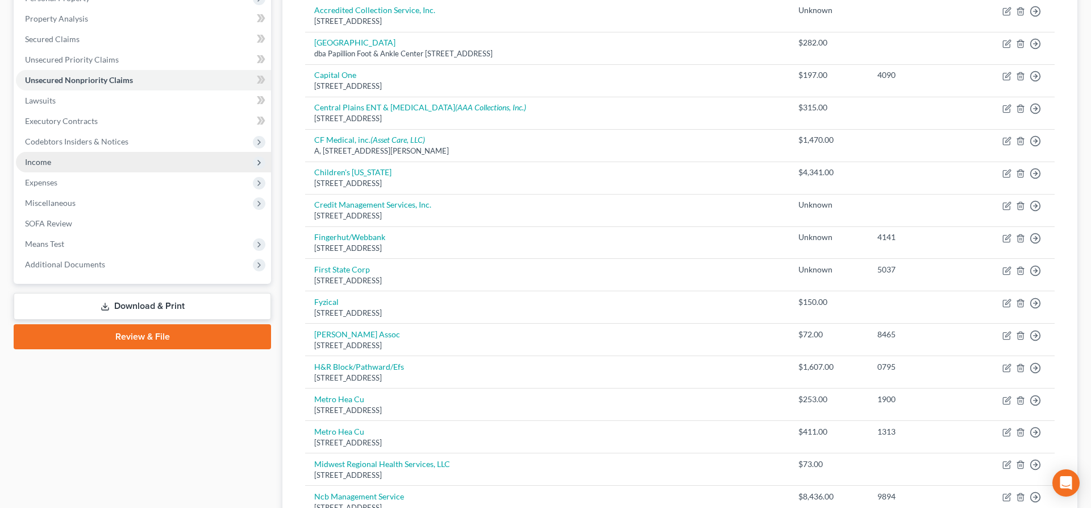
click at [78, 159] on span "Income" at bounding box center [143, 162] width 255 height 20
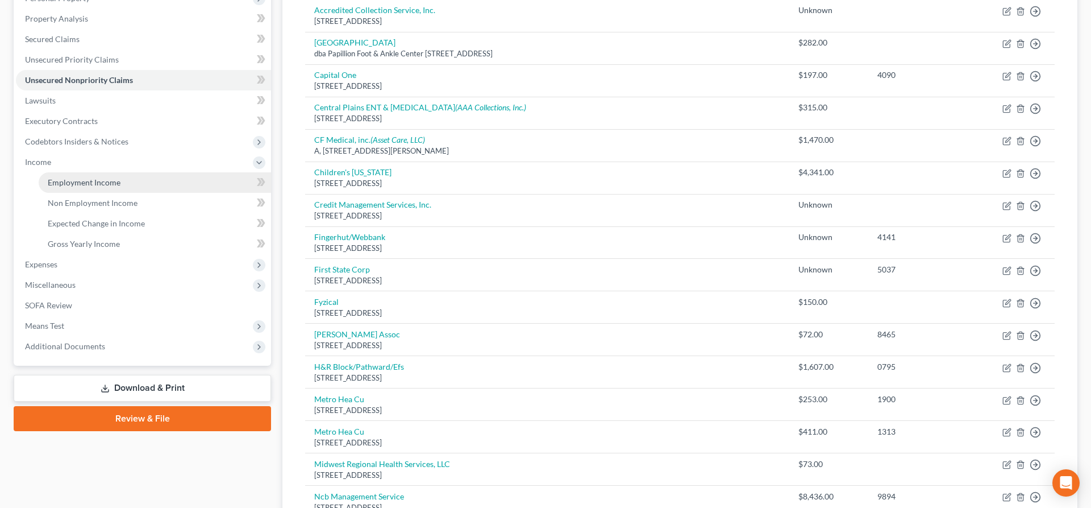
click at [82, 174] on link "Employment Income" at bounding box center [155, 182] width 232 height 20
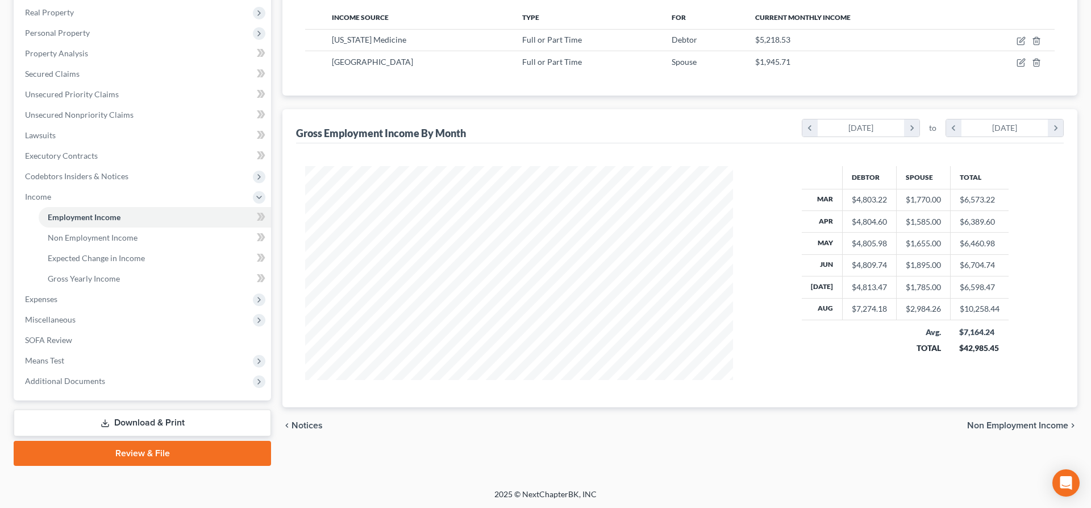
scroll to position [214, 451]
click at [35, 299] on span "Expenses" at bounding box center [41, 299] width 32 height 10
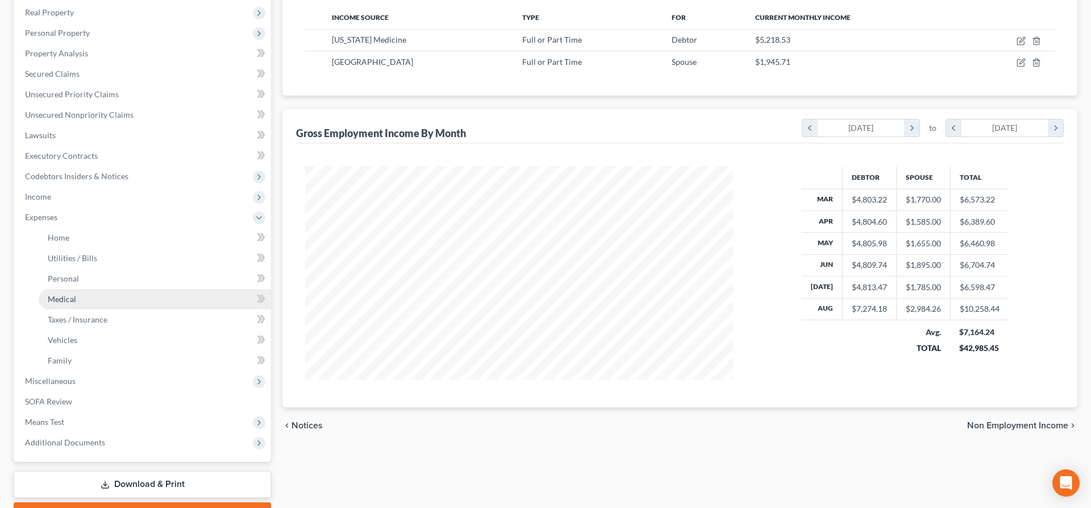
click at [68, 292] on link "Medical" at bounding box center [155, 299] width 232 height 20
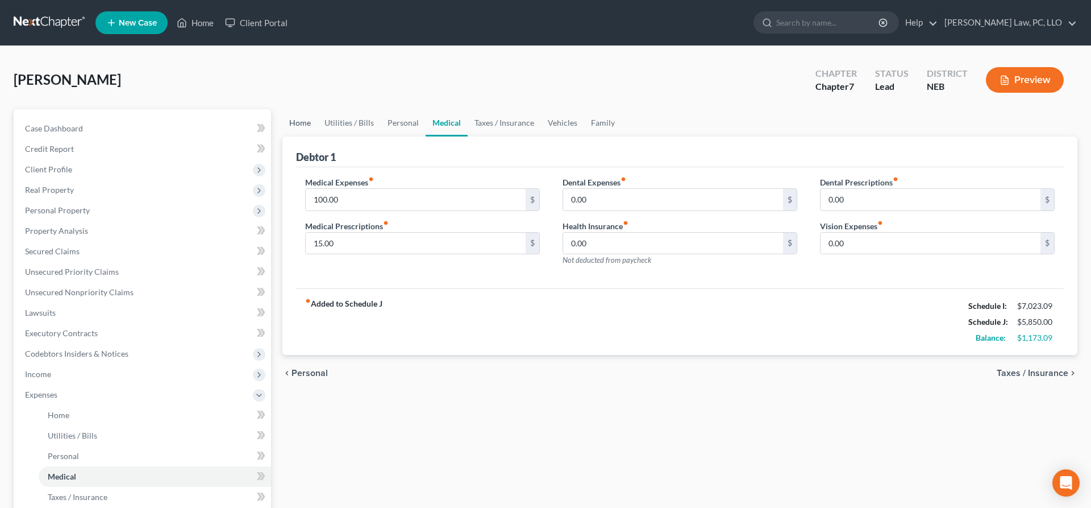
click at [303, 127] on link "Home" at bounding box center [299, 122] width 35 height 27
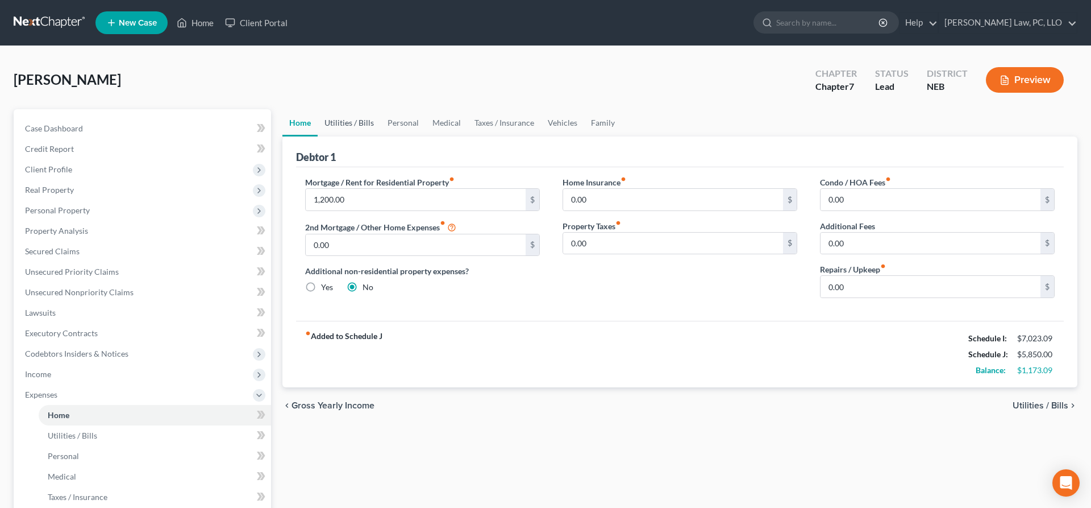
click at [343, 122] on link "Utilities / Bills" at bounding box center [349, 122] width 63 height 27
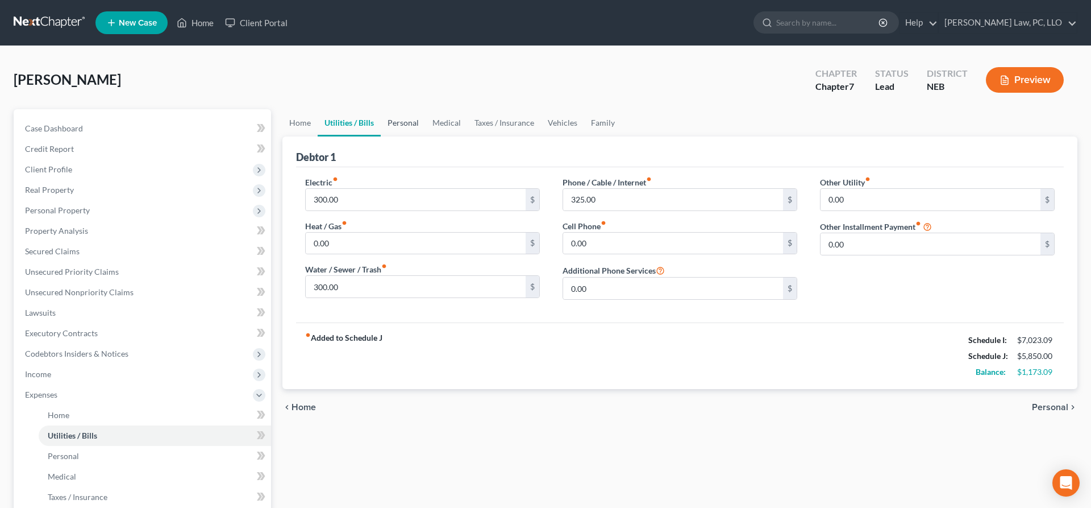
click at [389, 121] on link "Personal" at bounding box center [403, 122] width 45 height 27
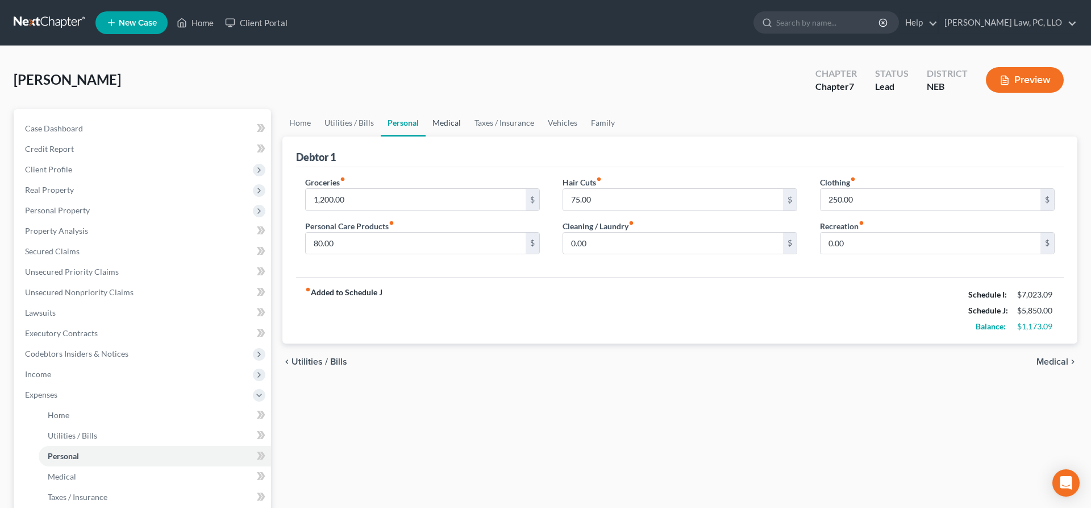
click at [440, 126] on link "Medical" at bounding box center [447, 122] width 42 height 27
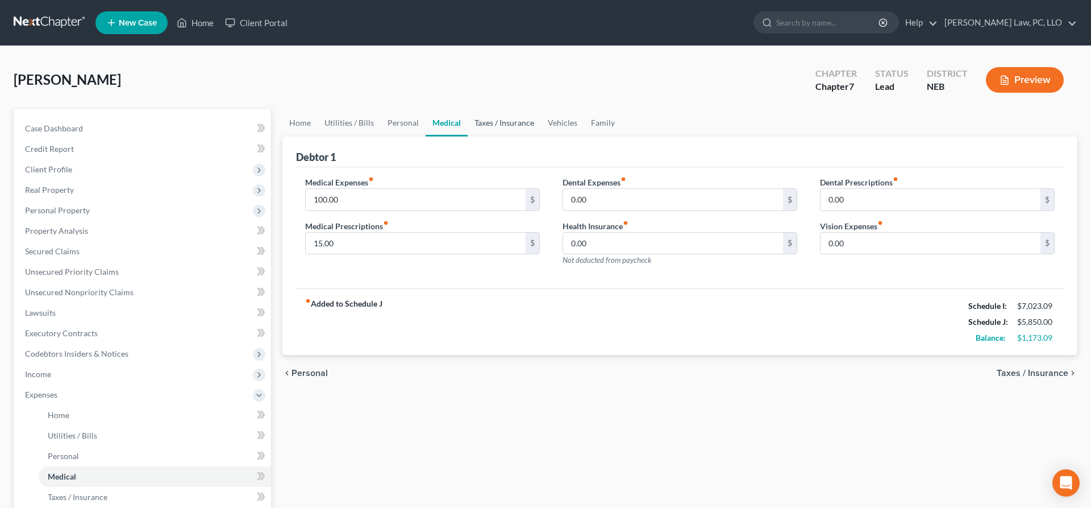
click at [489, 126] on link "Taxes / Insurance" at bounding box center [504, 122] width 73 height 27
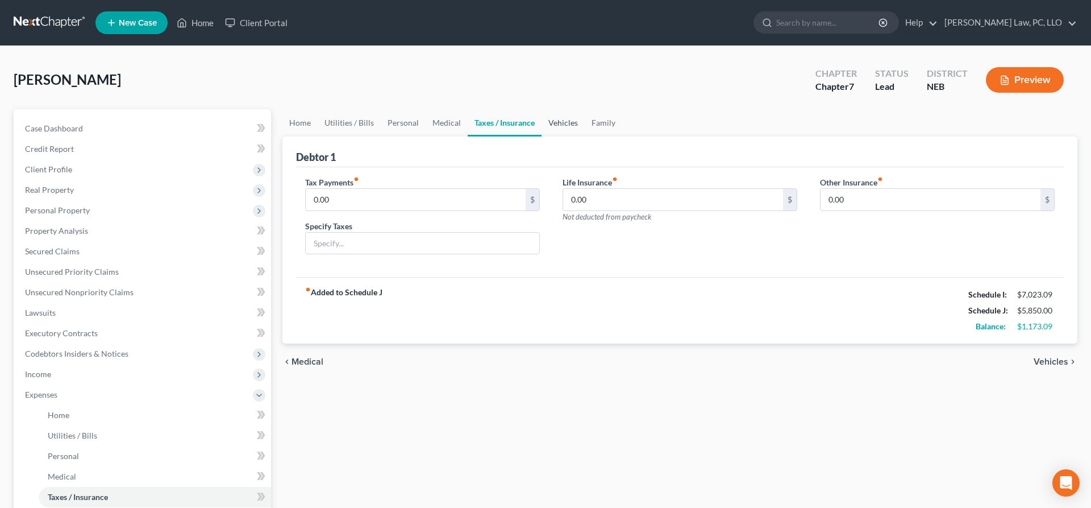
click at [570, 124] on link "Vehicles" at bounding box center [563, 122] width 43 height 27
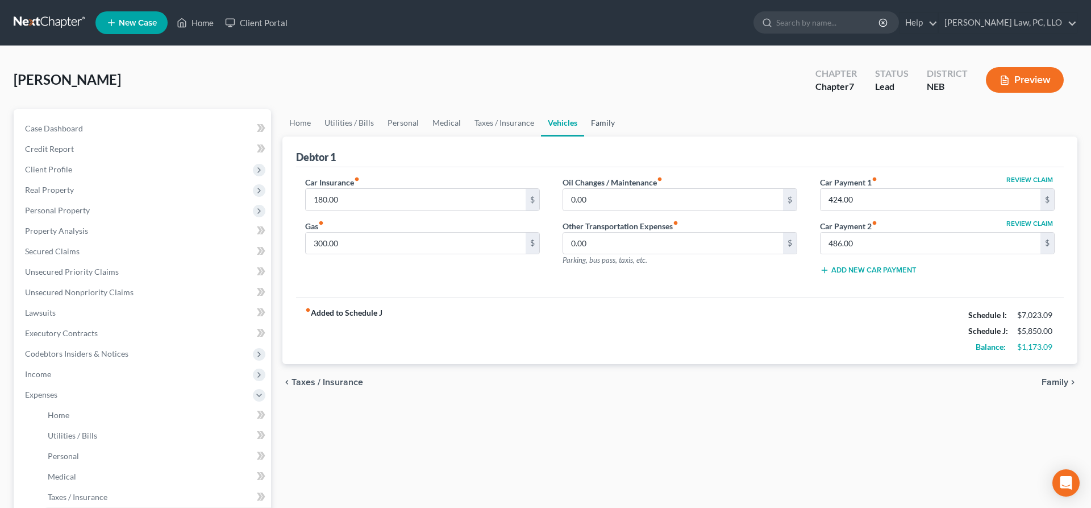
click at [608, 128] on link "Family" at bounding box center [603, 122] width 38 height 27
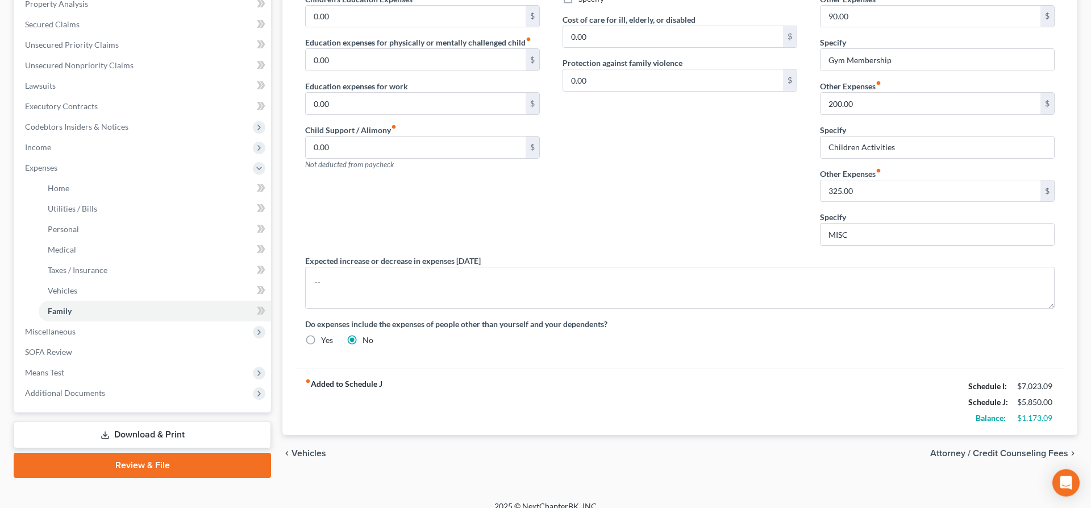
scroll to position [239, 0]
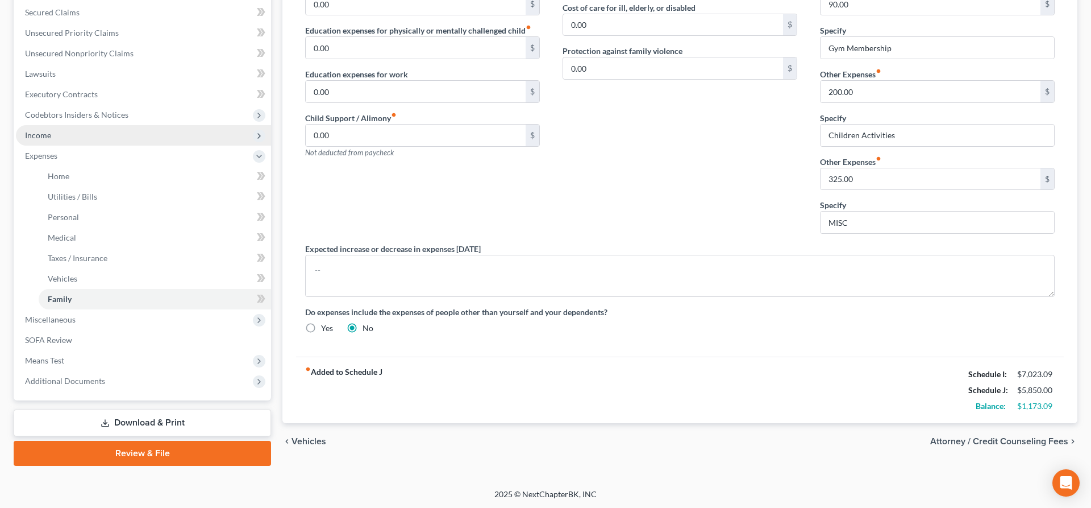
click at [70, 139] on span "Income" at bounding box center [143, 135] width 255 height 20
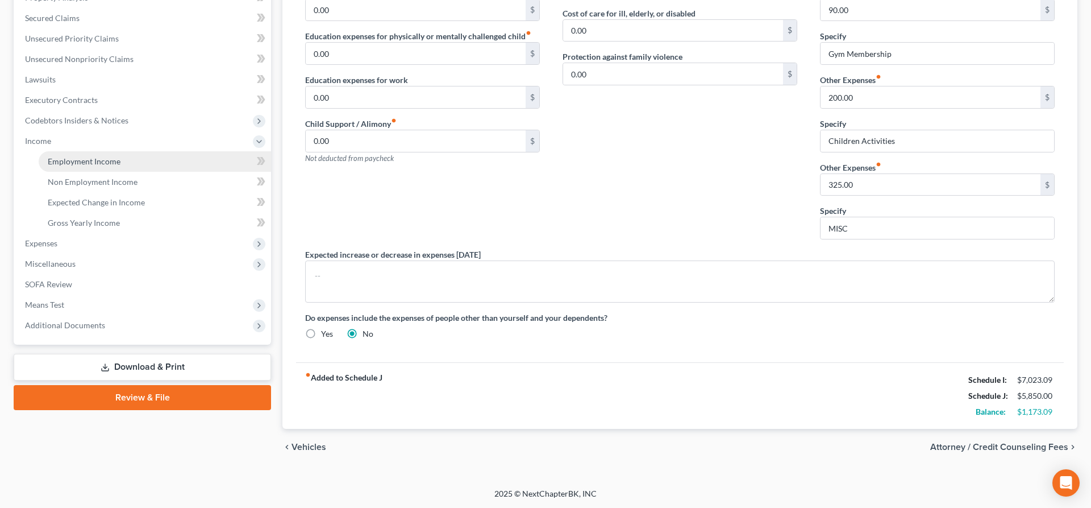
click at [78, 159] on span "Employment Income" at bounding box center [84, 161] width 73 height 10
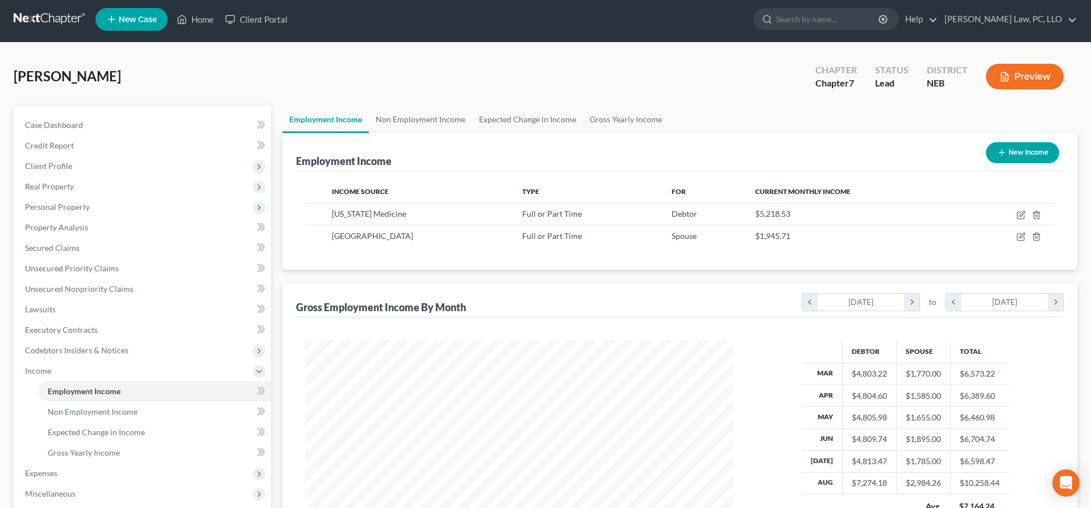
scroll to position [61, 0]
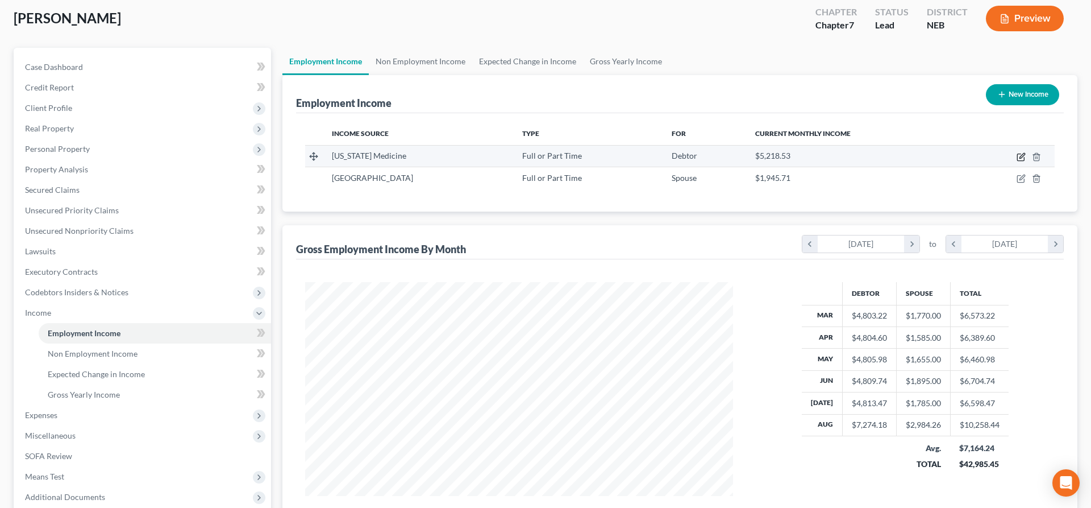
click at [1021, 154] on icon "button" at bounding box center [1021, 156] width 9 height 9
select select "0"
select select "30"
select select "2"
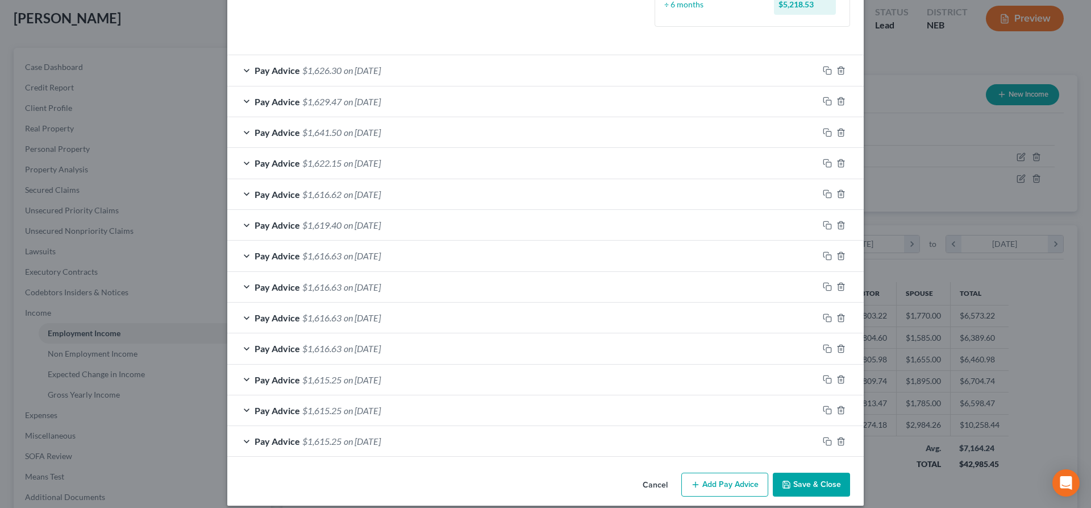
scroll to position [340, 0]
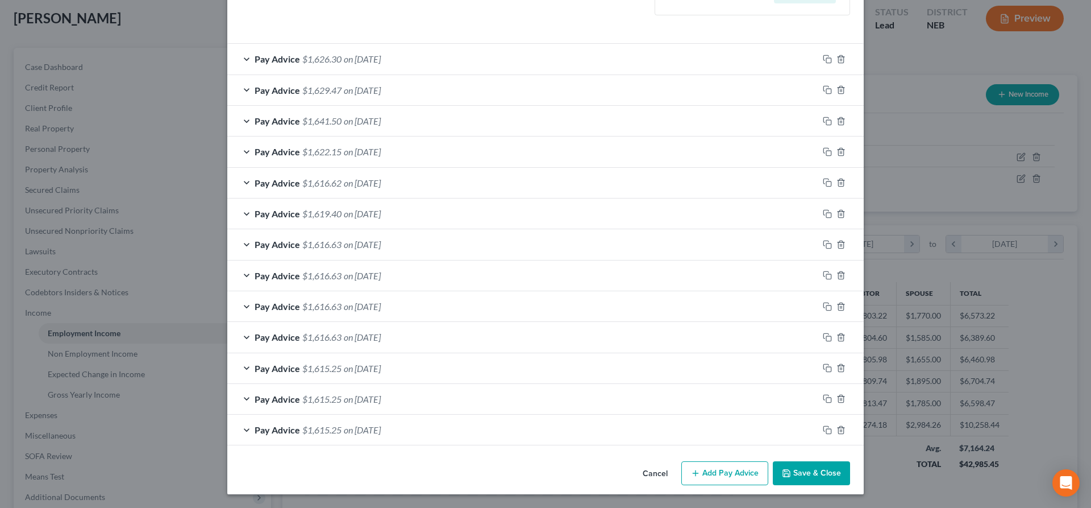
click at [652, 472] on button "Cancel" at bounding box center [655, 473] width 43 height 23
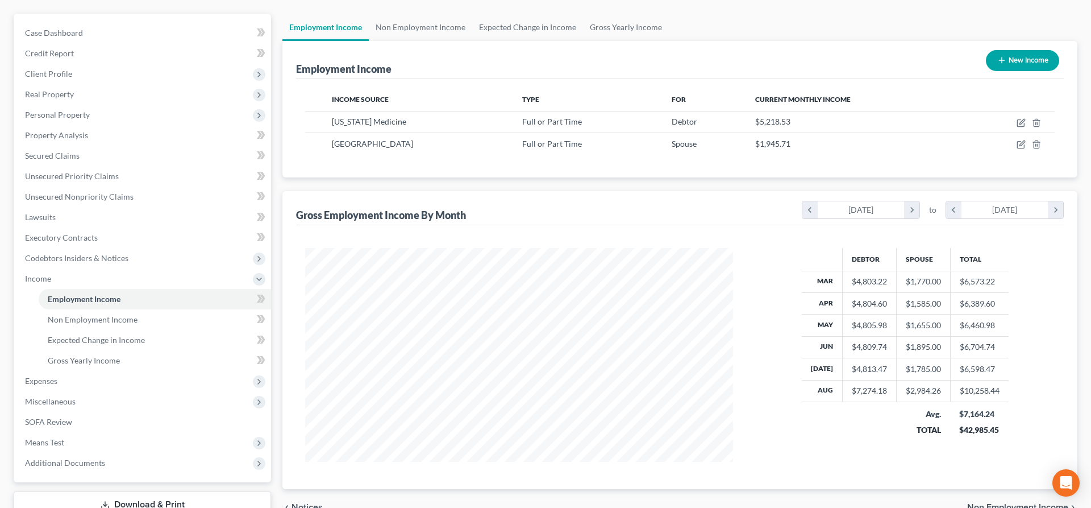
scroll to position [119, 0]
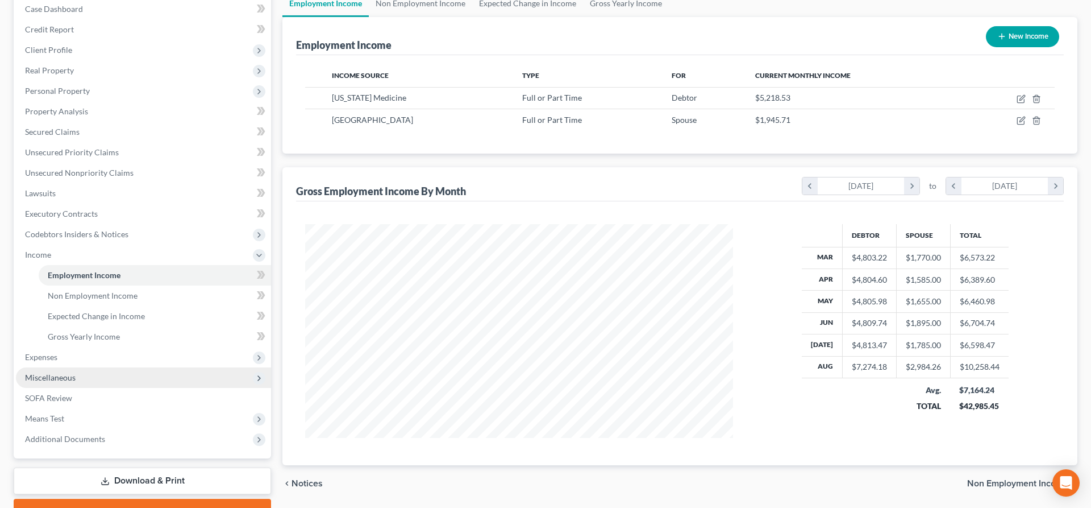
click at [61, 374] on span "Miscellaneous" at bounding box center [50, 377] width 51 height 10
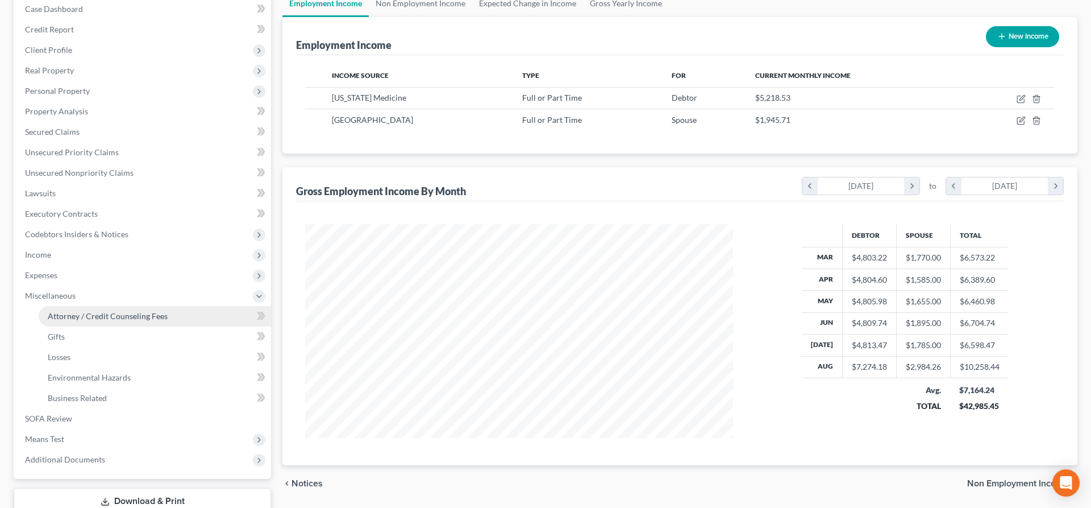
click at [101, 318] on span "Attorney / Credit Counseling Fees" at bounding box center [108, 316] width 120 height 10
select select "2"
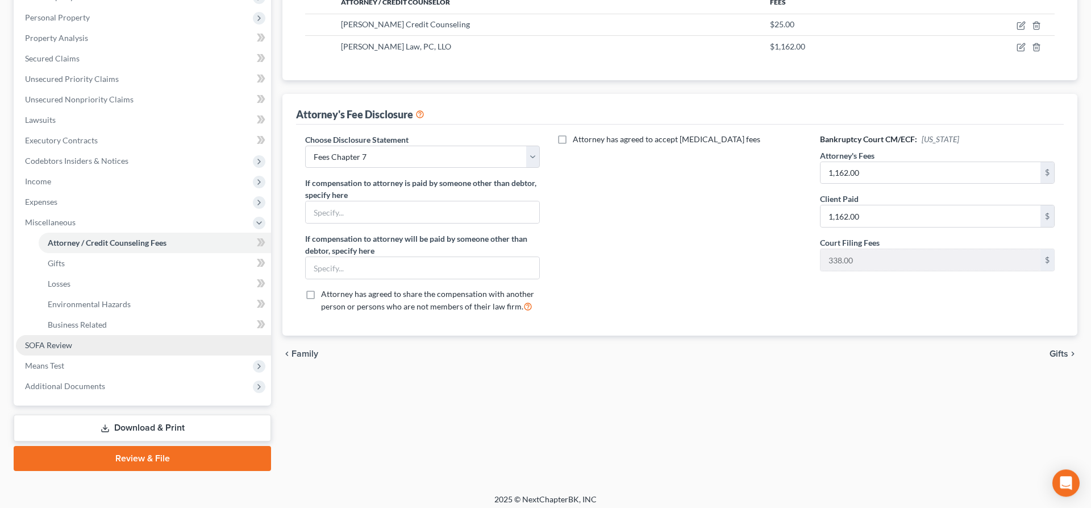
scroll to position [198, 0]
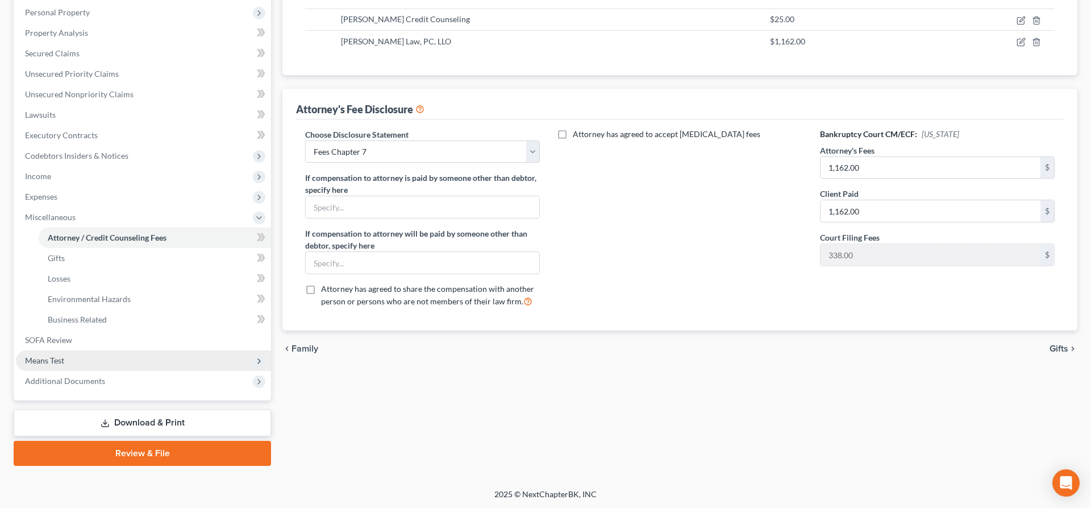
click at [59, 360] on span "Means Test" at bounding box center [44, 360] width 39 height 10
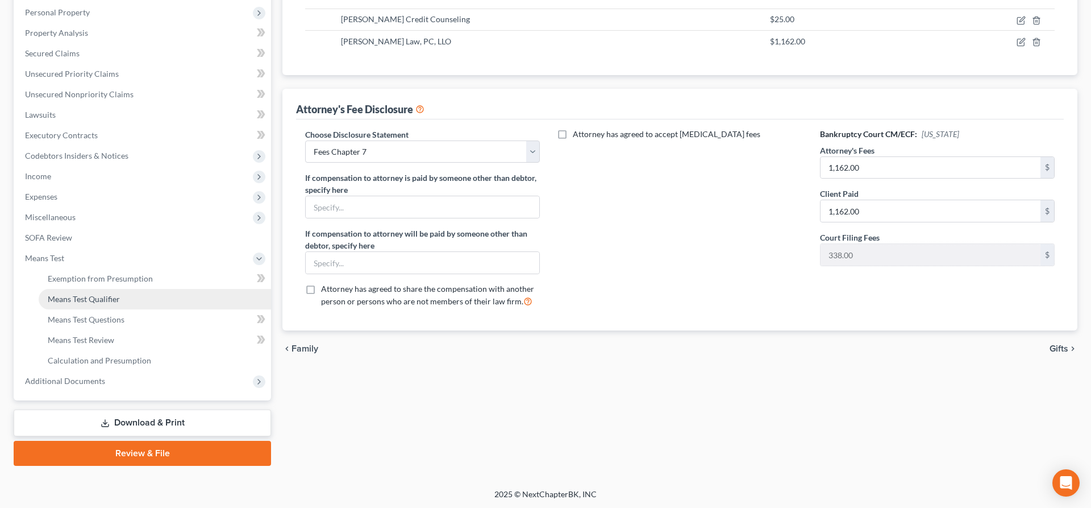
click at [111, 298] on span "Means Test Qualifier" at bounding box center [84, 299] width 72 height 10
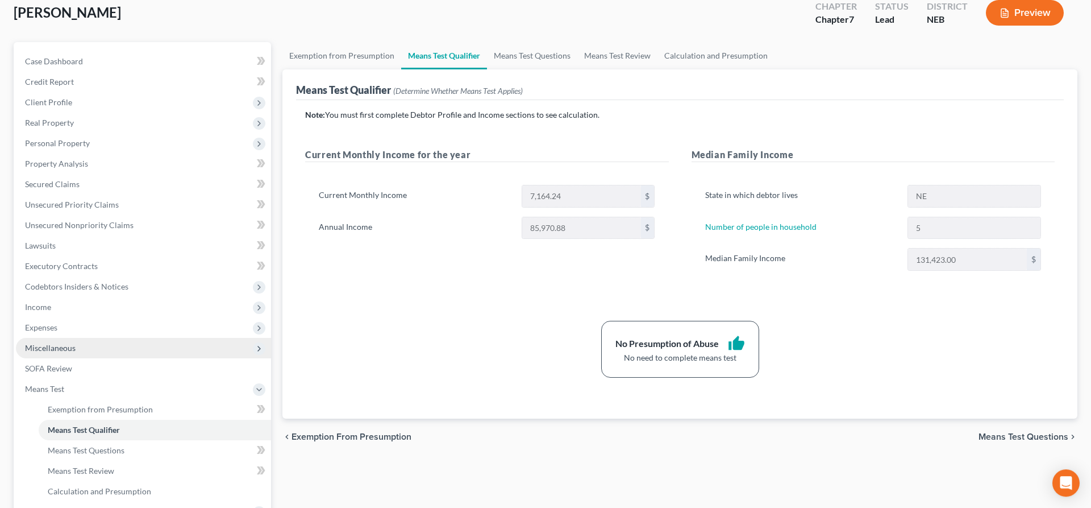
scroll to position [174, 0]
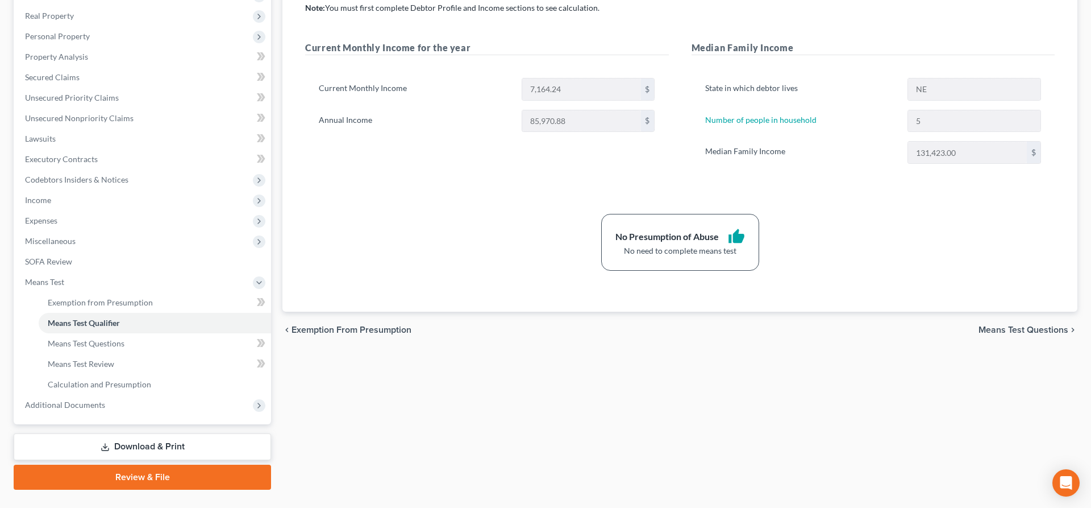
click at [134, 447] on link "Download & Print" at bounding box center [142, 446] width 257 height 27
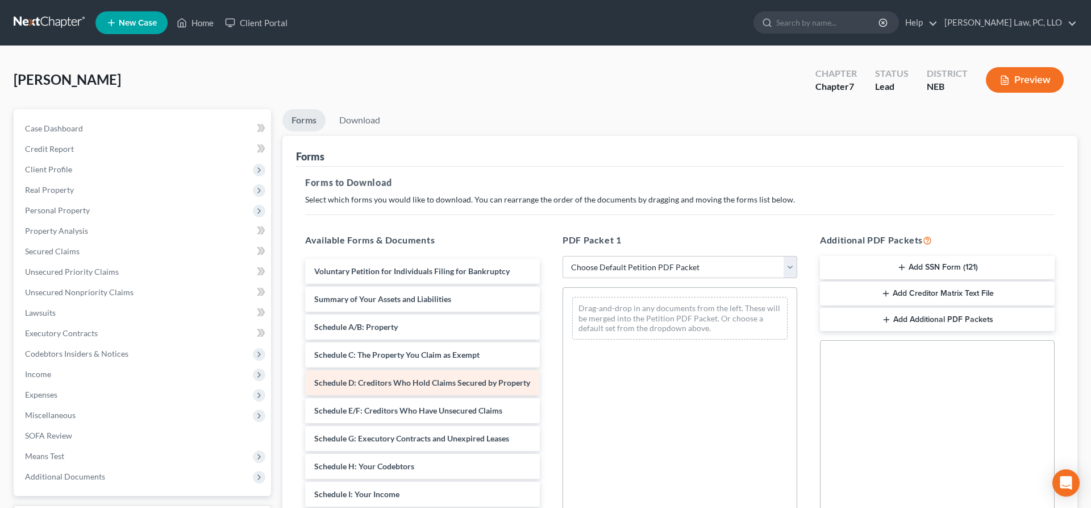
scroll to position [174, 0]
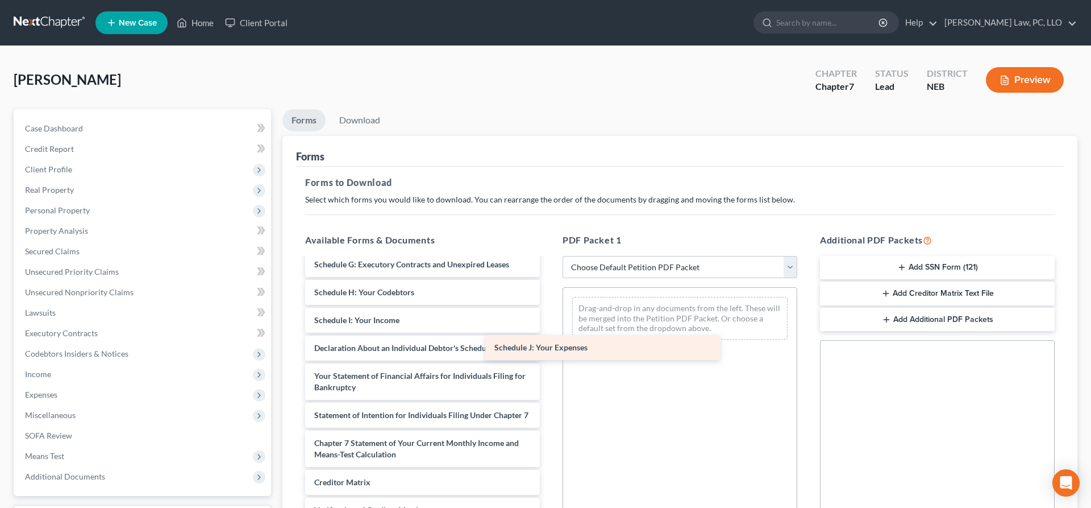
drag, startPoint x: 392, startPoint y: 348, endPoint x: 607, endPoint y: 347, distance: 214.8
click at [549, 348] on div "Schedule J: Your Expenses Voluntary Petition for Individuals Filing for Bankrup…" at bounding box center [422, 337] width 253 height 505
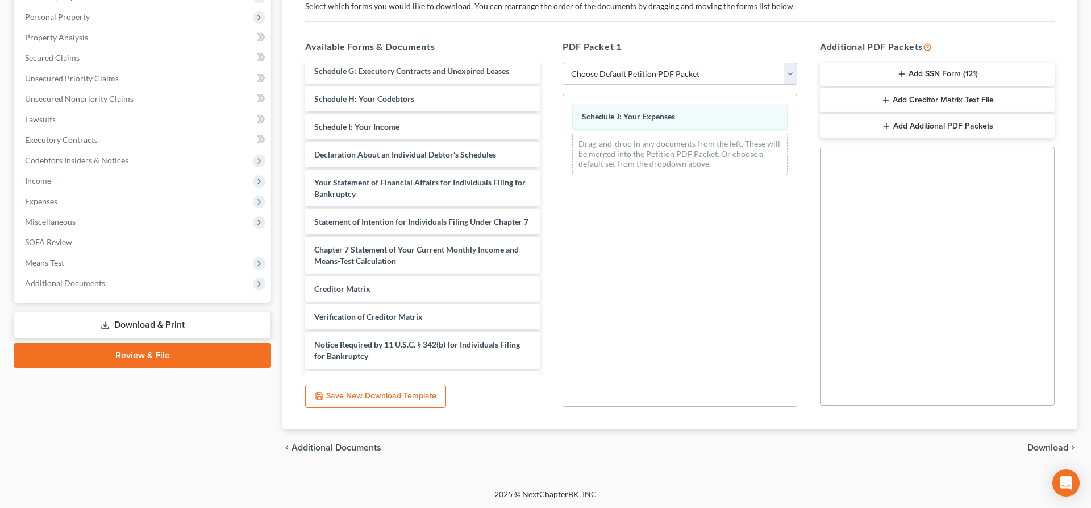
scroll to position [194, 0]
click at [1033, 443] on span "Download" at bounding box center [1048, 446] width 41 height 9
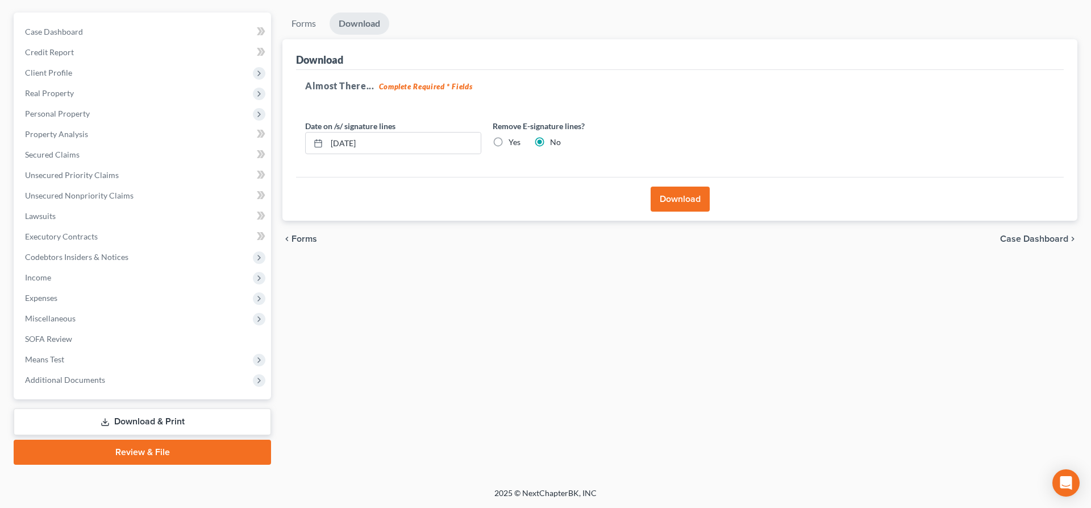
scroll to position [95, 0]
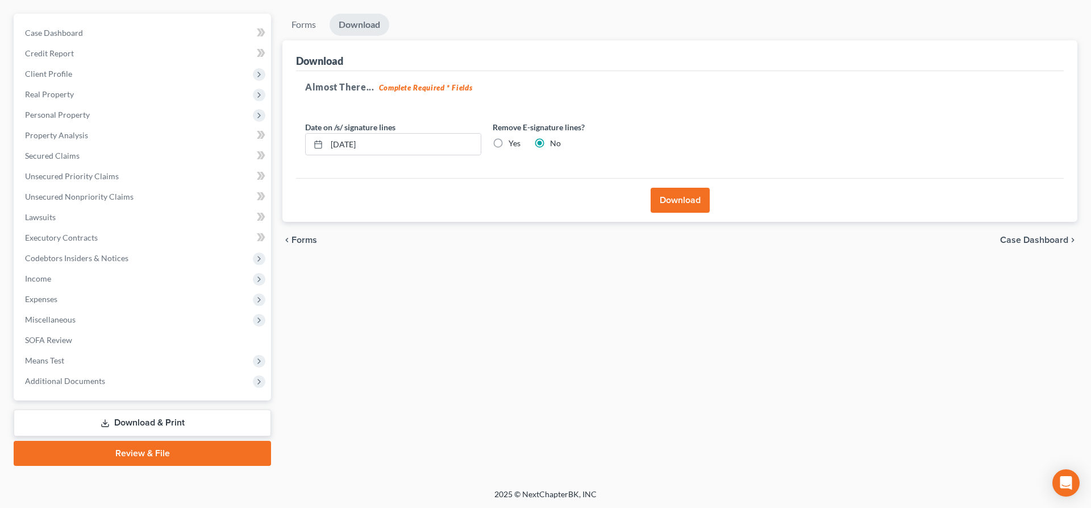
click at [691, 207] on button "Download" at bounding box center [680, 200] width 59 height 25
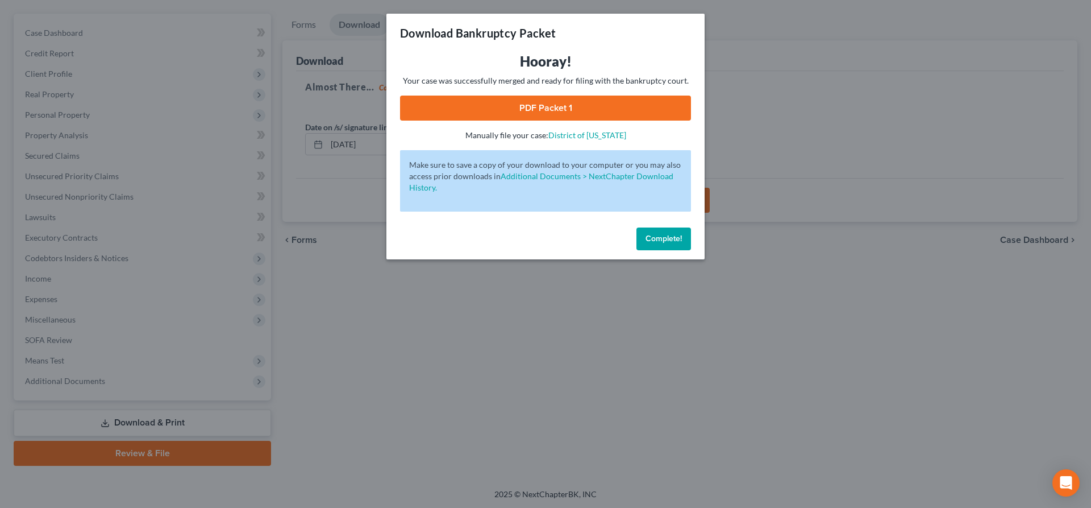
click at [581, 105] on link "PDF Packet 1" at bounding box center [545, 107] width 291 height 25
click at [641, 237] on button "Complete!" at bounding box center [664, 238] width 55 height 23
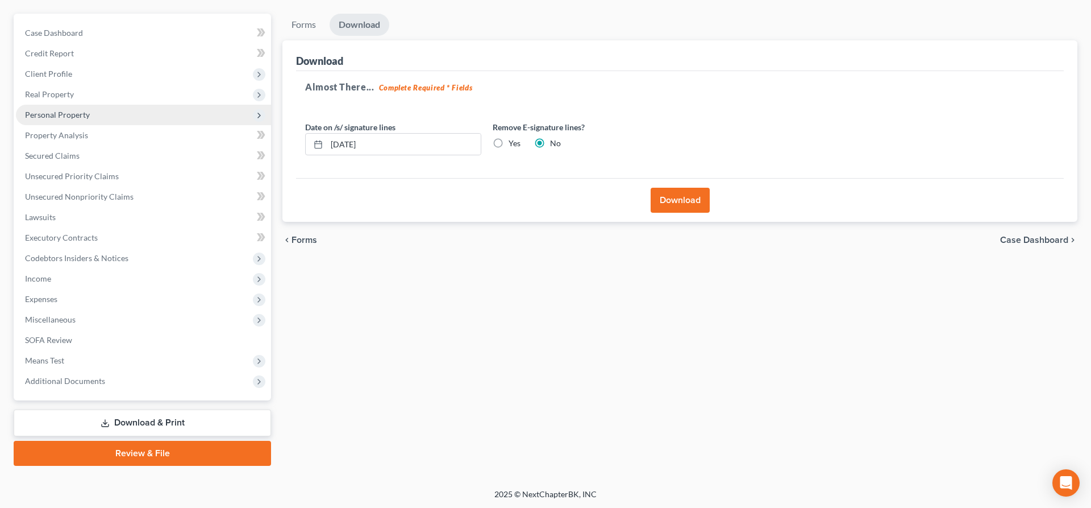
scroll to position [0, 0]
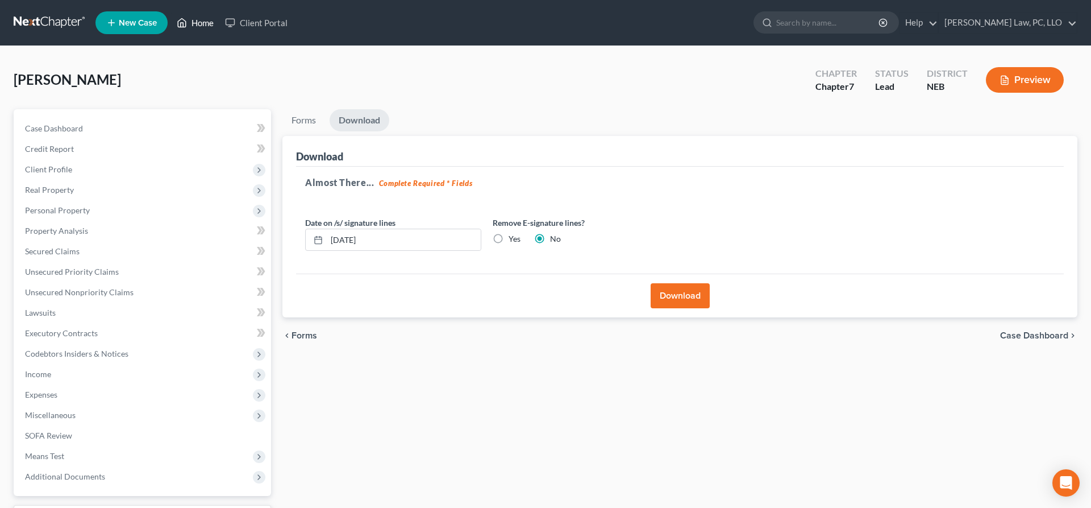
click at [178, 22] on icon at bounding box center [182, 23] width 8 height 9
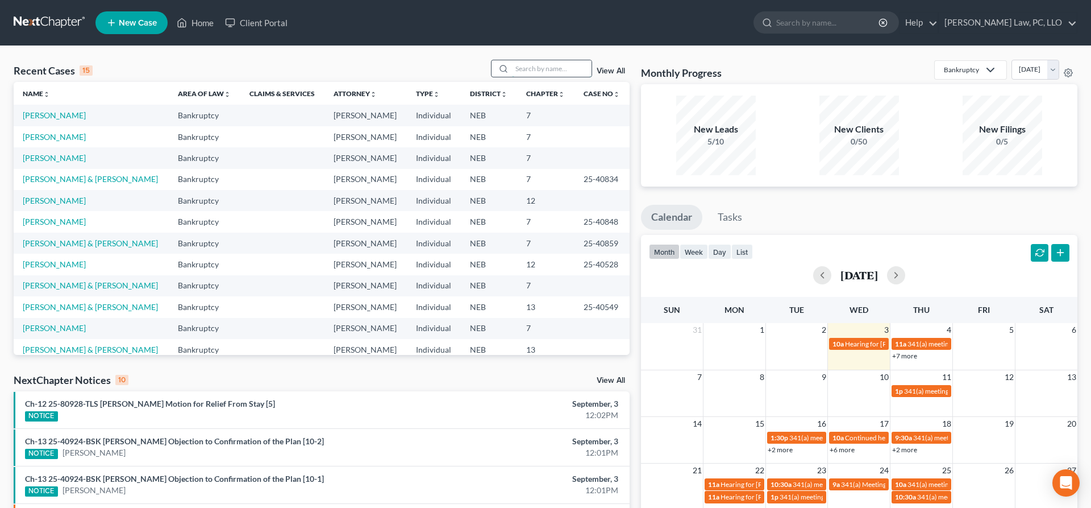
click at [540, 63] on input "search" at bounding box center [552, 68] width 80 height 16
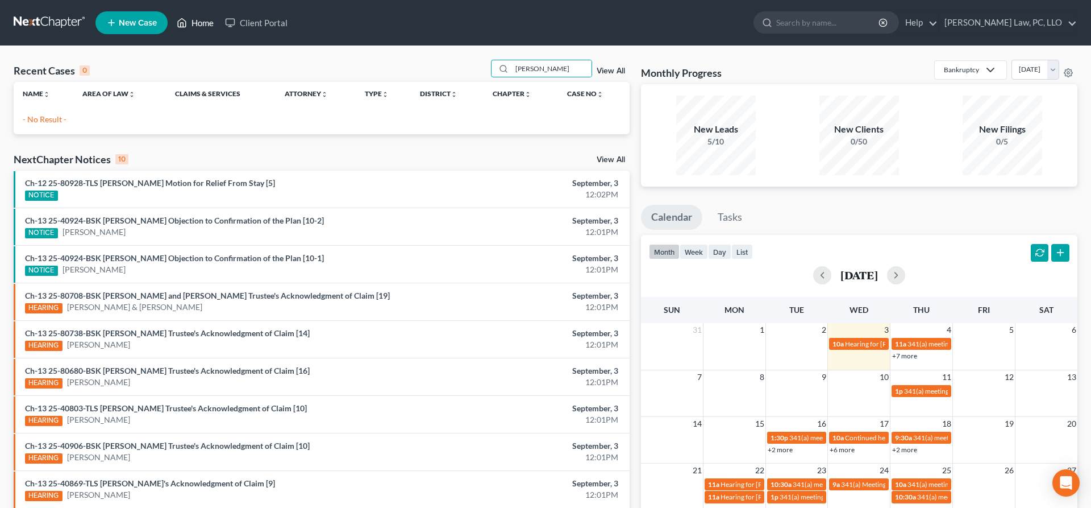
click at [198, 27] on link "Home" at bounding box center [195, 23] width 48 height 20
click at [529, 70] on input "[PERSON_NAME]" at bounding box center [552, 68] width 80 height 16
drag, startPoint x: 537, startPoint y: 72, endPoint x: 467, endPoint y: 59, distance: 71.1
click at [512, 60] on input "[PERSON_NAME]" at bounding box center [552, 68] width 80 height 16
type input "[PERSON_NAME]"
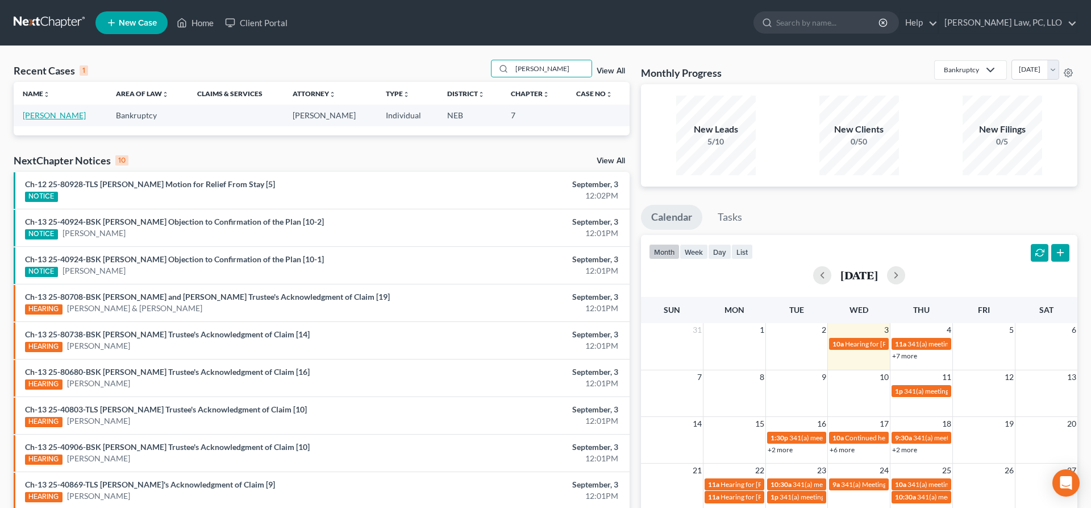
click at [56, 115] on link "[PERSON_NAME]" at bounding box center [54, 115] width 63 height 10
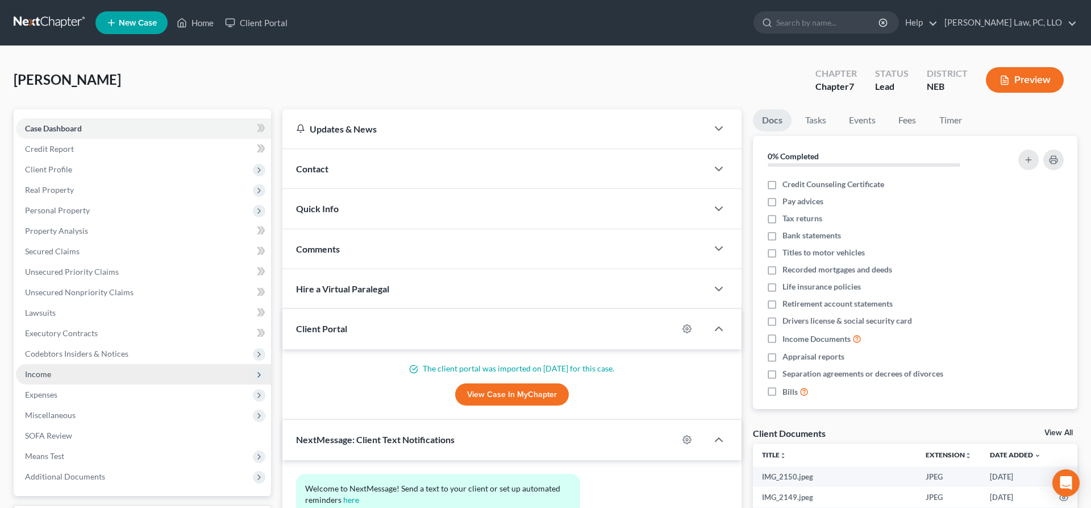
click at [83, 369] on span "Income" at bounding box center [143, 374] width 255 height 20
click at [84, 369] on span "Income" at bounding box center [143, 374] width 255 height 20
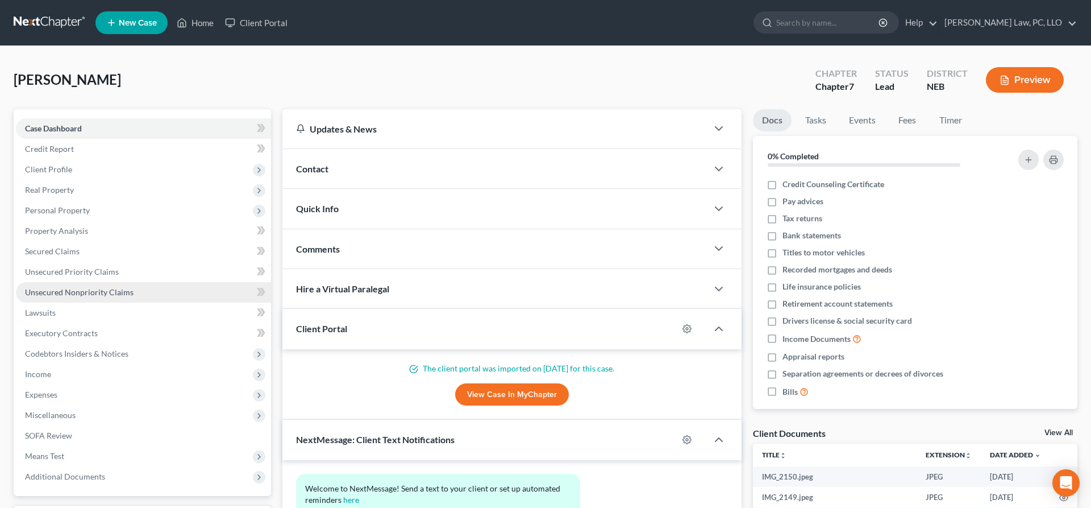
click at [90, 291] on span "Unsecured Nonpriority Claims" at bounding box center [79, 292] width 109 height 10
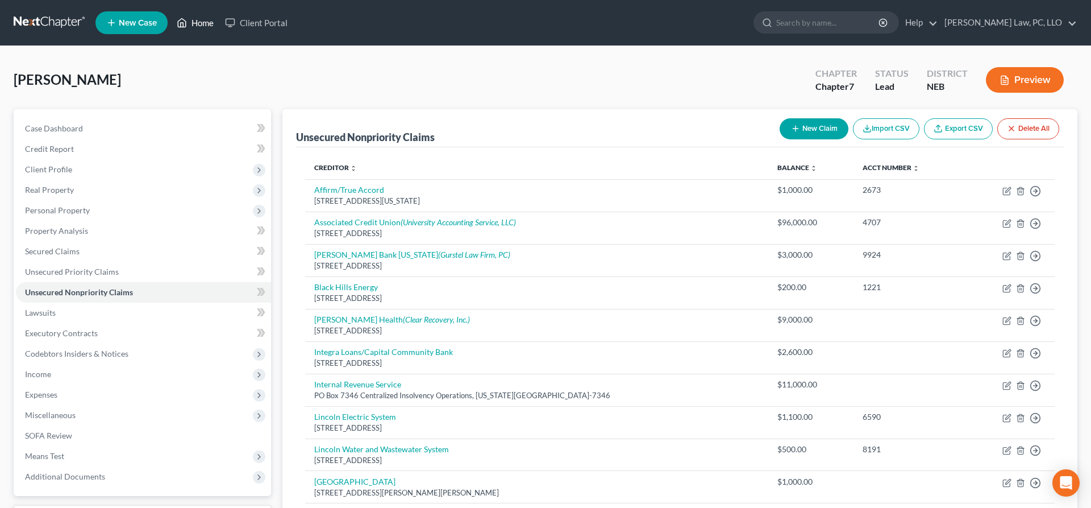
click at [185, 24] on icon at bounding box center [182, 23] width 10 height 14
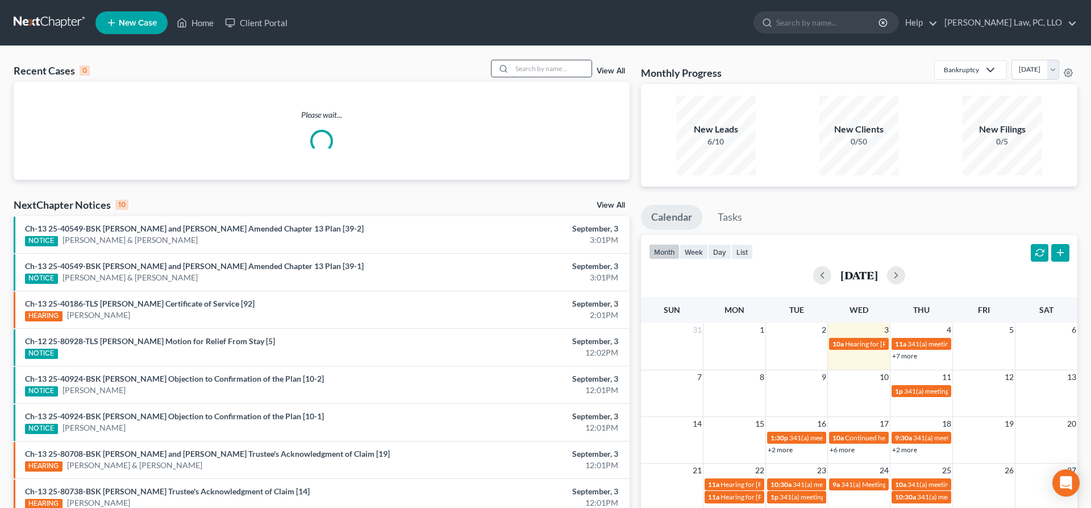
click at [534, 69] on input "search" at bounding box center [552, 68] width 80 height 16
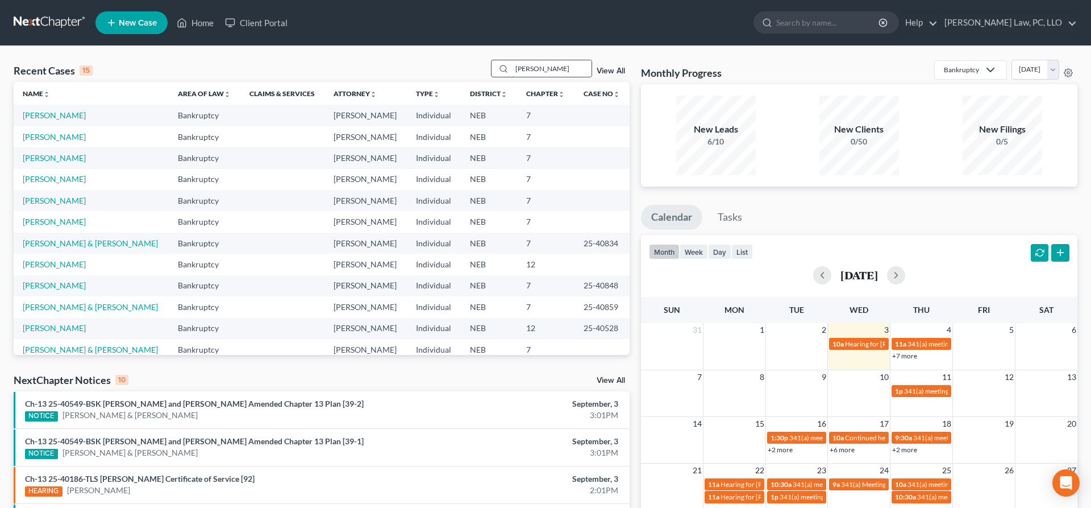
type input "[PERSON_NAME]"
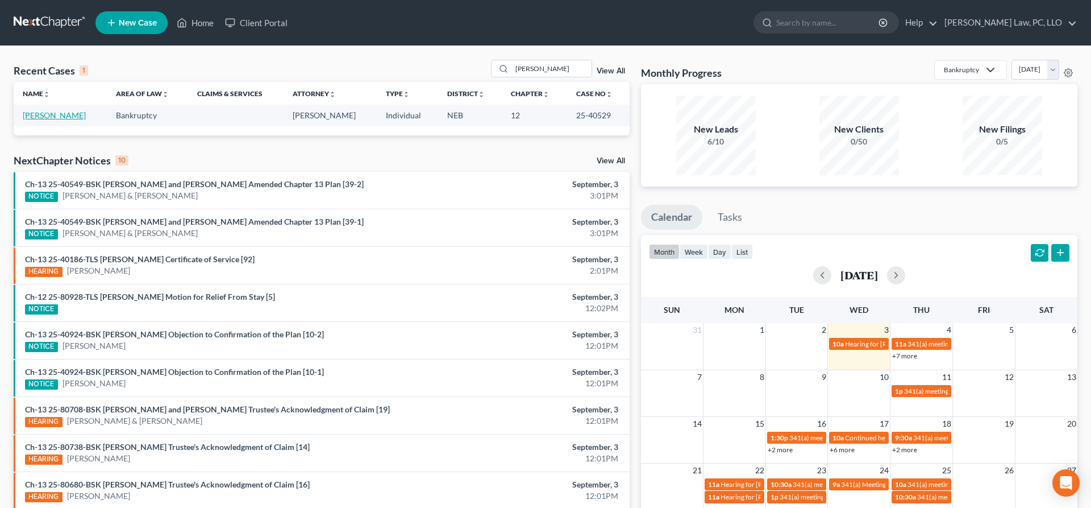
click at [68, 111] on link "[PERSON_NAME]" at bounding box center [54, 115] width 63 height 10
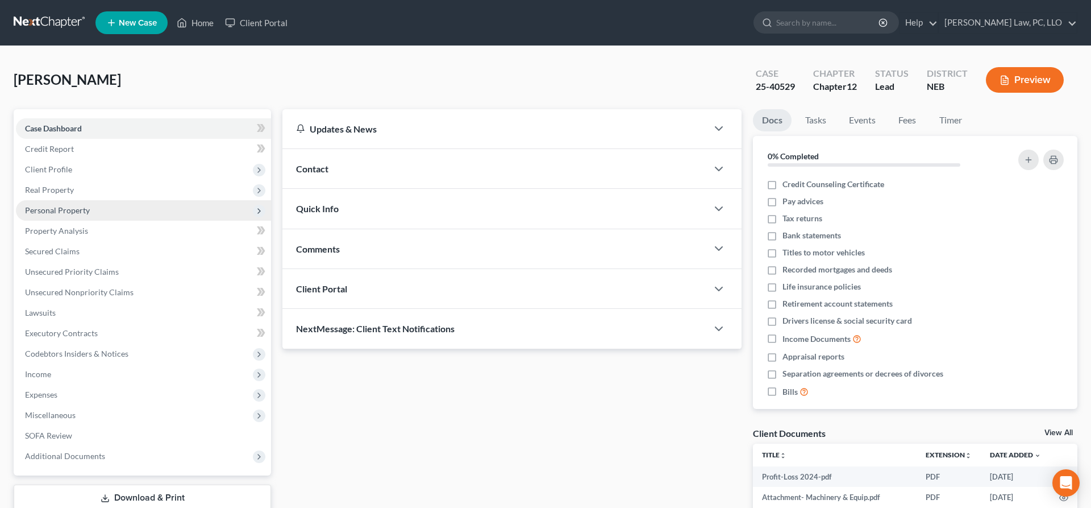
click at [80, 207] on span "Personal Property" at bounding box center [57, 210] width 65 height 10
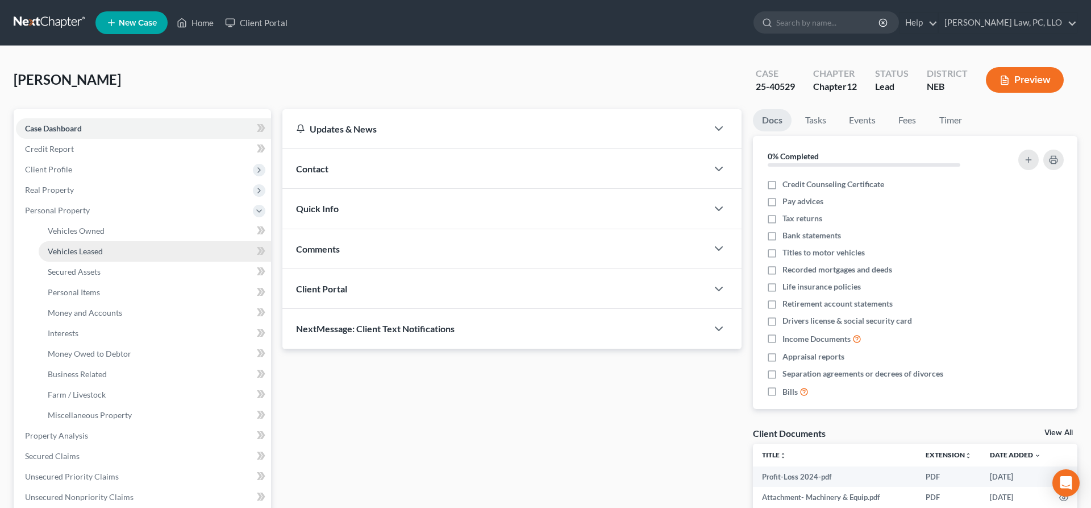
click at [98, 241] on link "Vehicles Leased" at bounding box center [155, 251] width 232 height 20
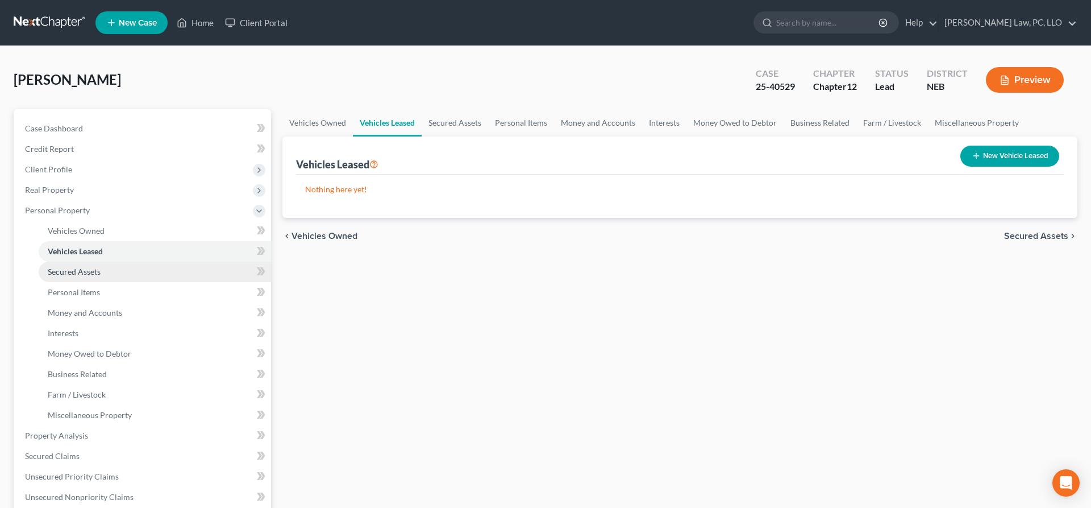
click at [80, 271] on span "Secured Assets" at bounding box center [74, 272] width 53 height 10
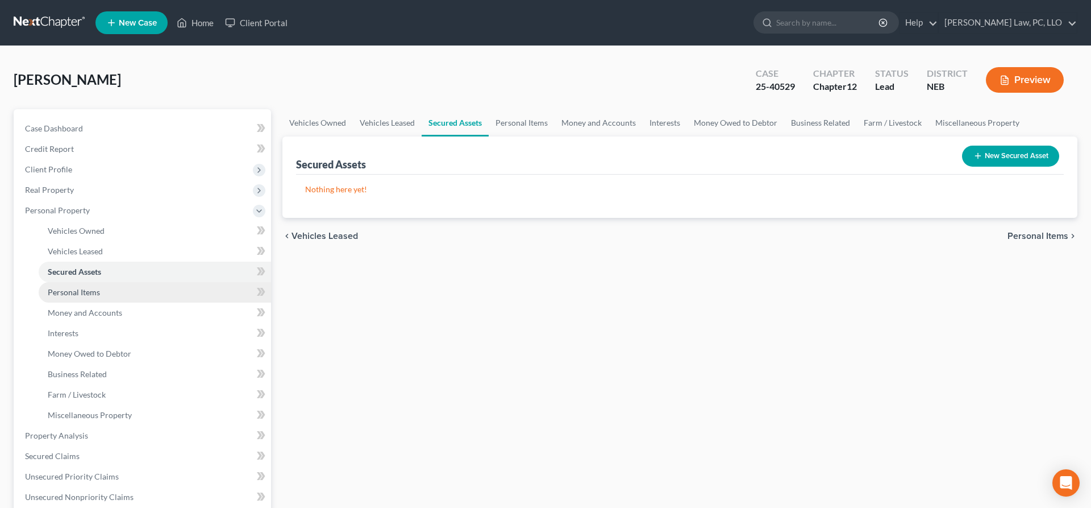
click at [80, 290] on span "Personal Items" at bounding box center [74, 292] width 52 height 10
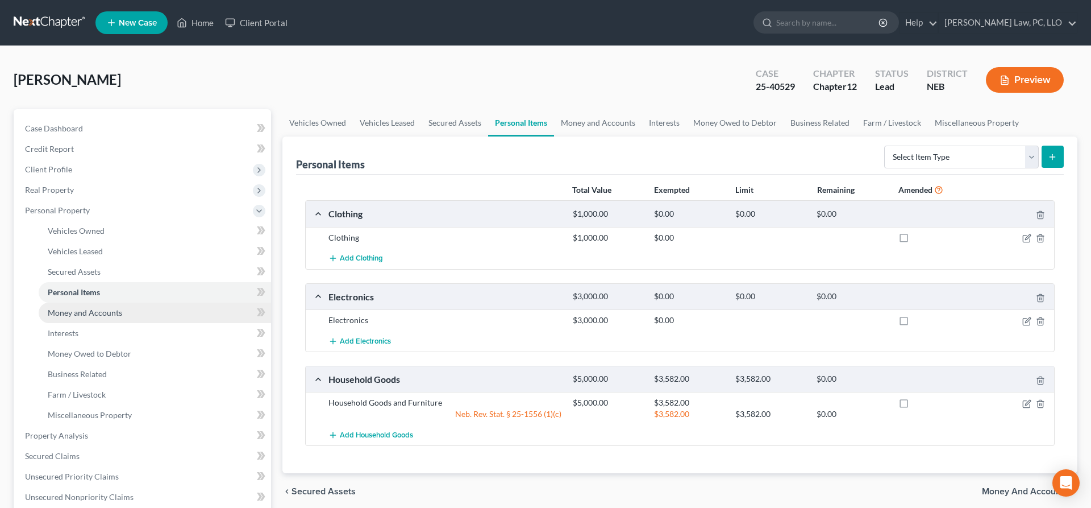
click at [127, 311] on link "Money and Accounts" at bounding box center [155, 312] width 232 height 20
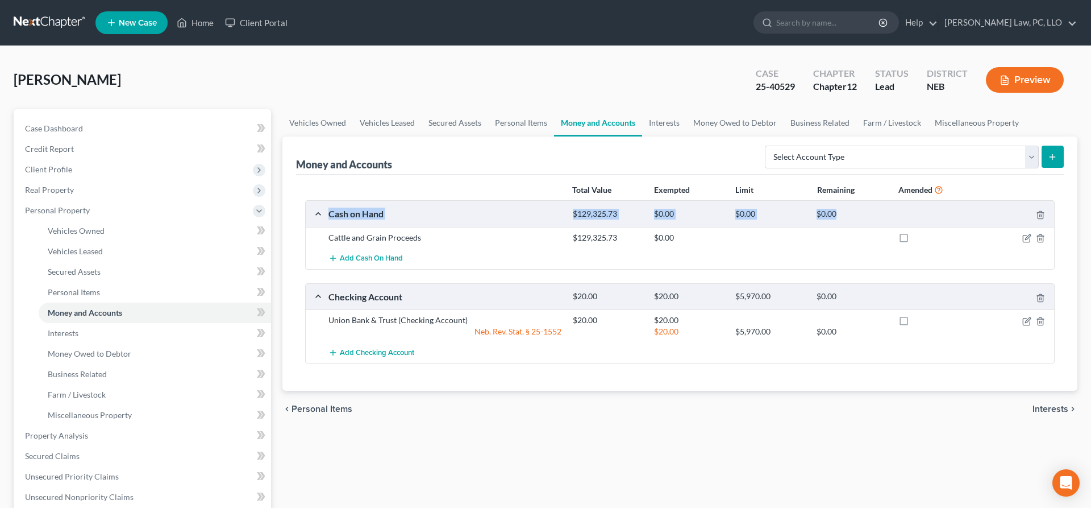
drag, startPoint x: 619, startPoint y: 237, endPoint x: 309, endPoint y: 214, distance: 311.1
click at [309, 214] on div "Cash on Hand $129,325.73 $0.00 $0.00 $0.00 Cattle and Grain Proceeds $129,325.7…" at bounding box center [680, 234] width 750 height 69
